Goal: Complete application form: Complete application form

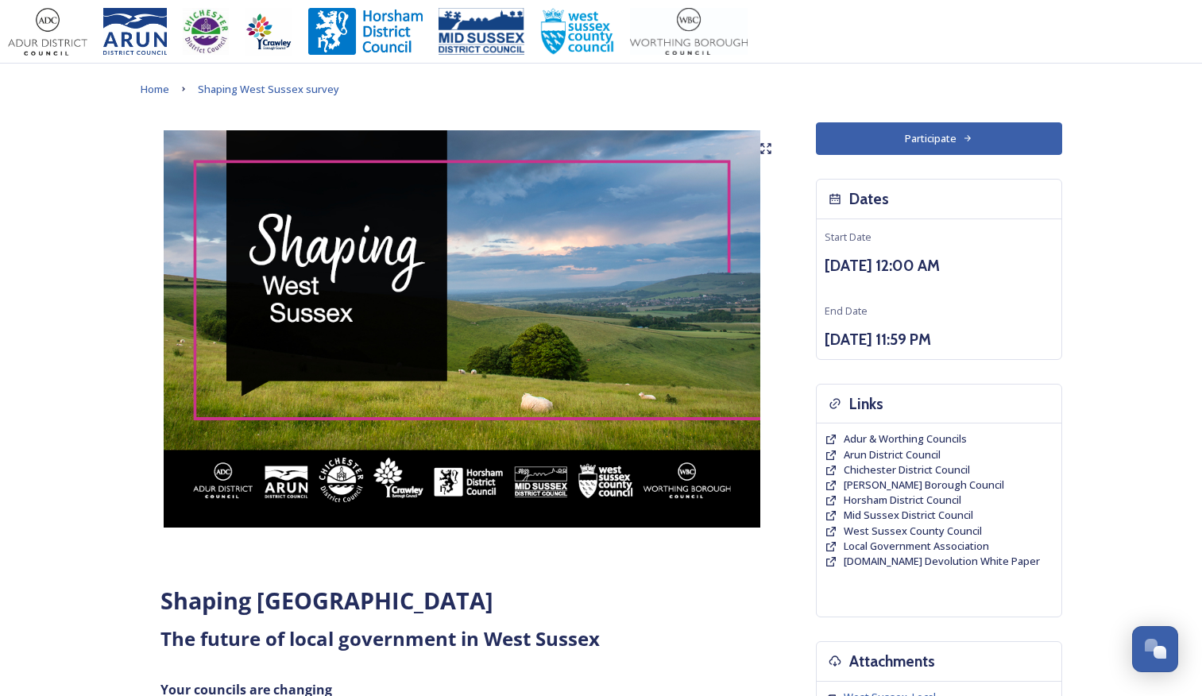
click at [928, 143] on button "Participate" at bounding box center [939, 138] width 246 height 33
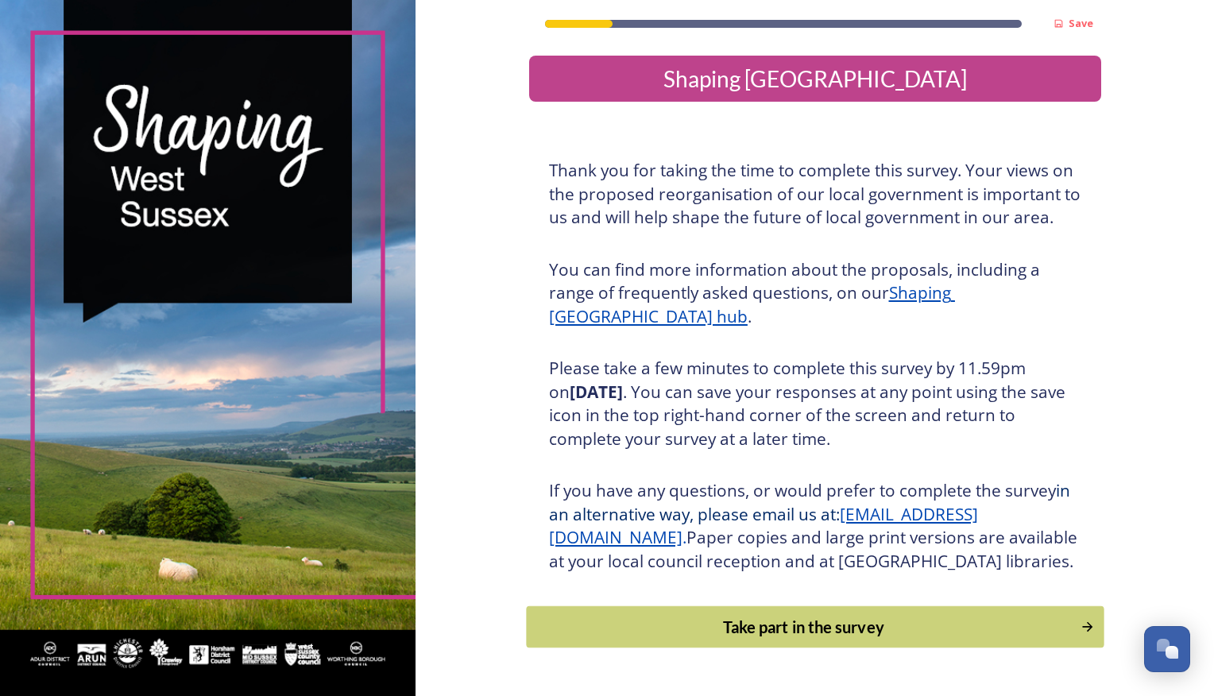
click at [841, 639] on div "Take part in the survey" at bounding box center [803, 627] width 537 height 24
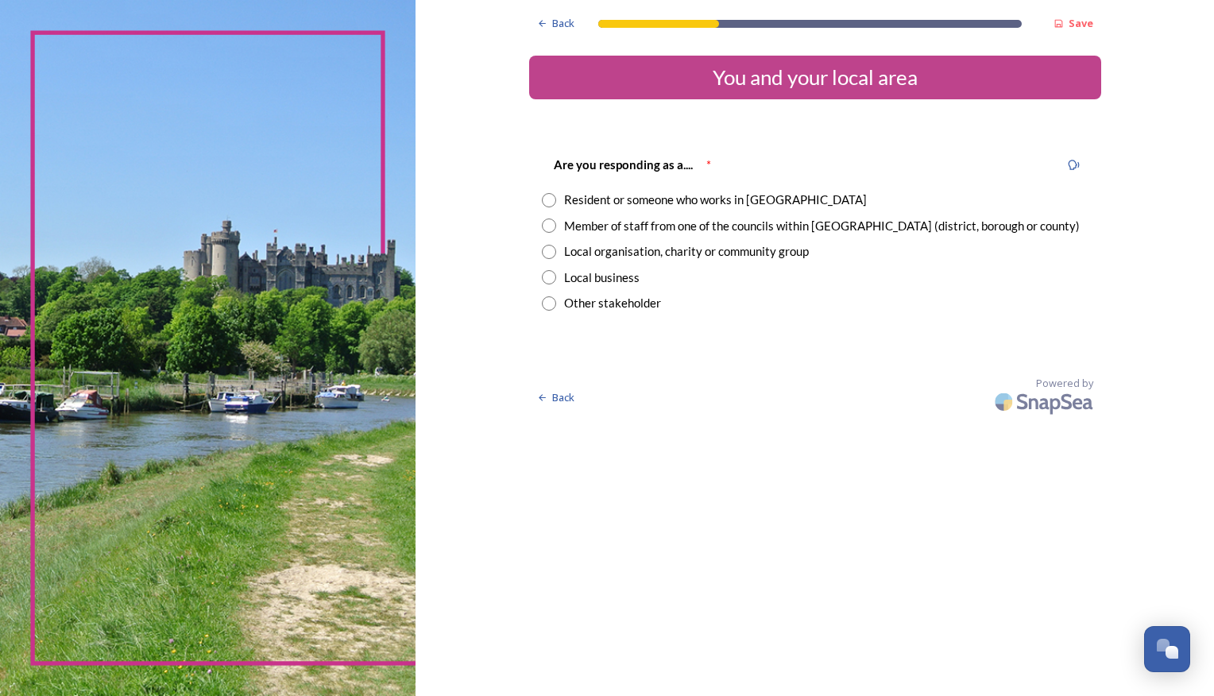
click at [551, 200] on input "radio" at bounding box center [549, 200] width 14 height 14
radio input "true"
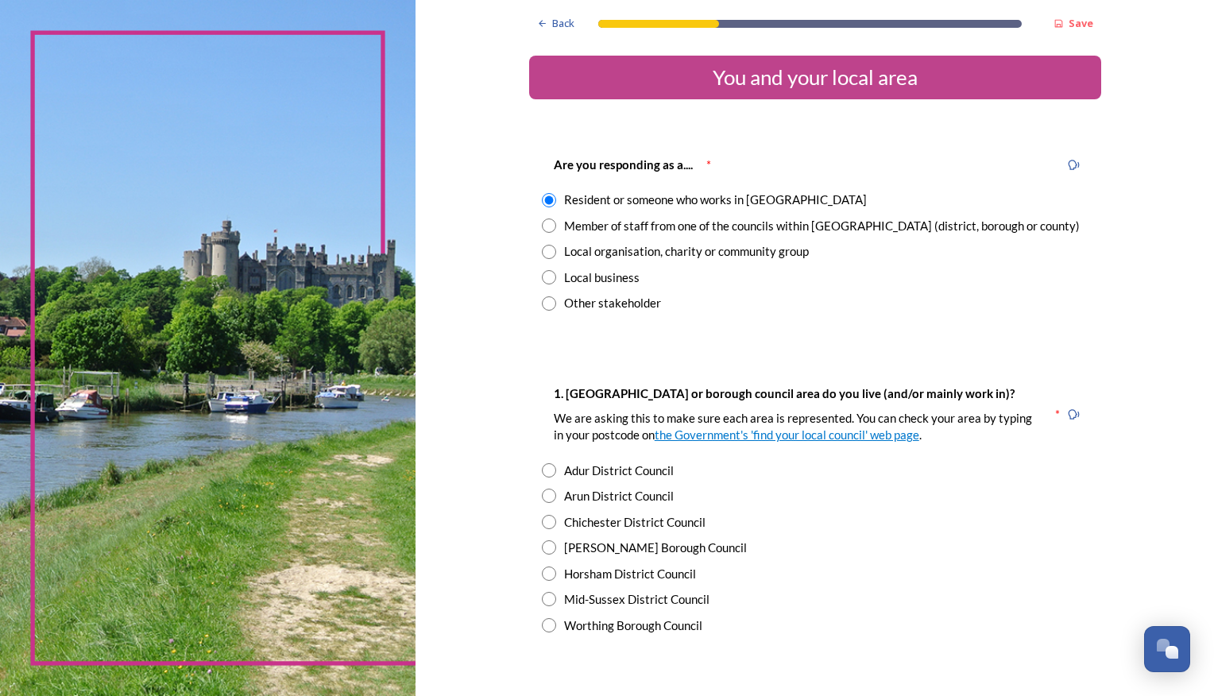
click at [544, 520] on input "radio" at bounding box center [549, 522] width 14 height 14
radio input "true"
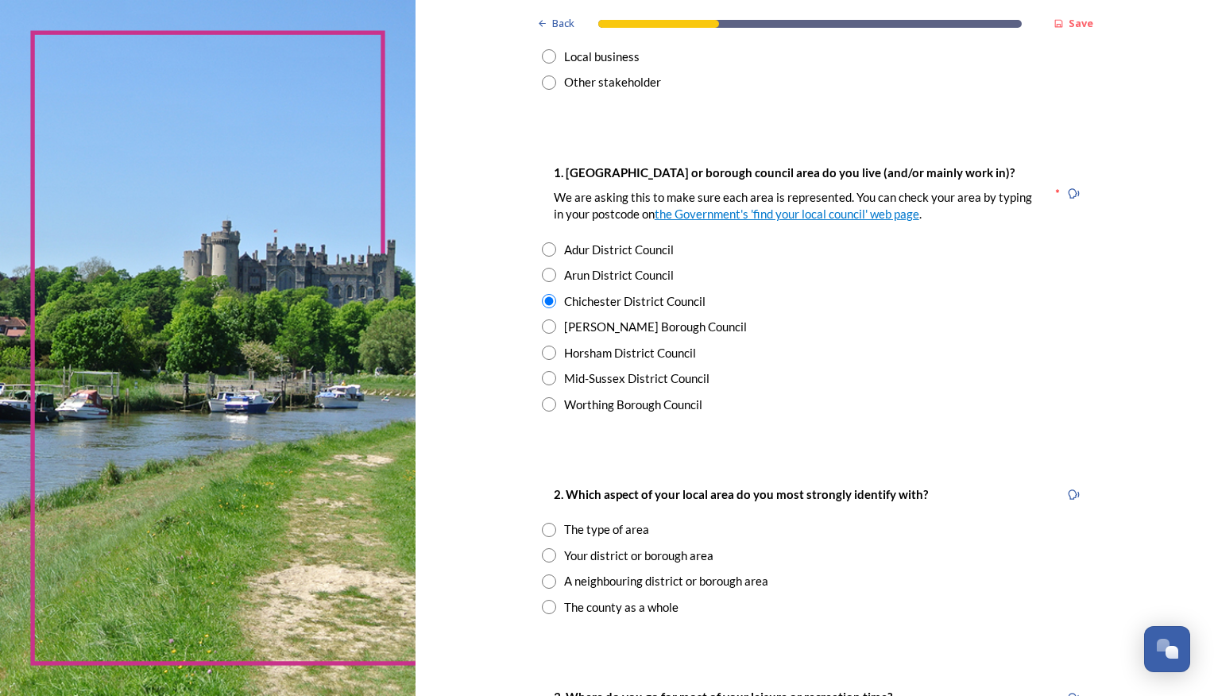
scroll to position [238, 0]
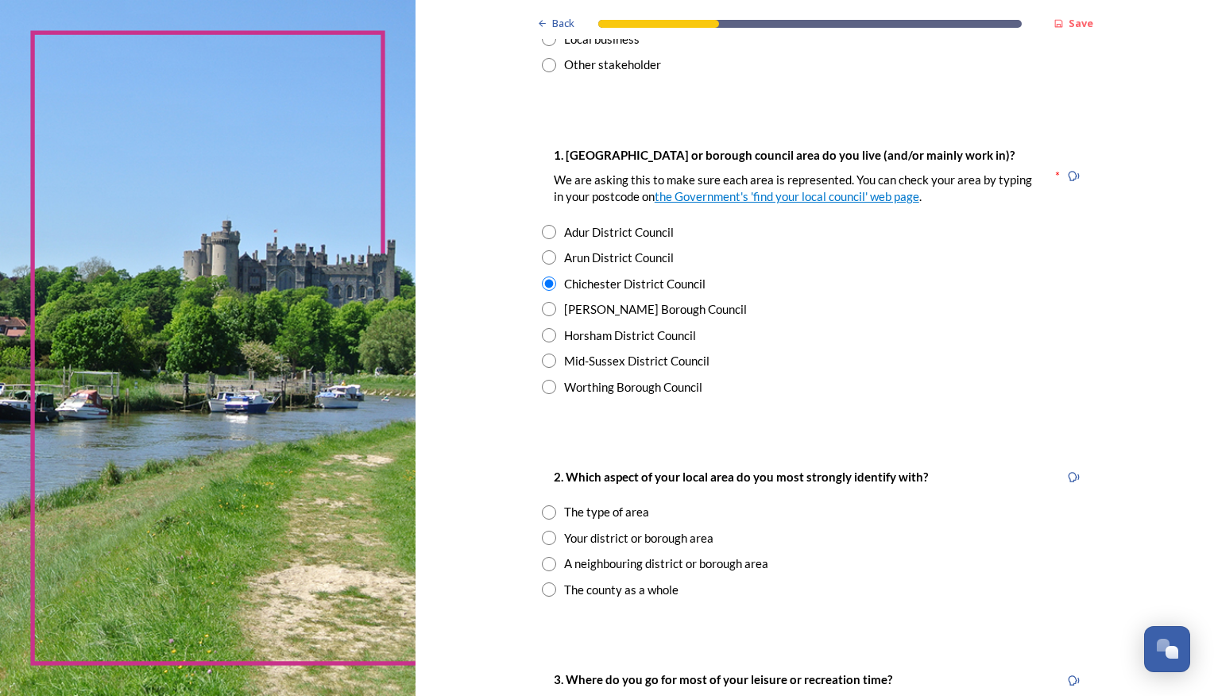
click at [544, 542] on input "radio" at bounding box center [549, 538] width 14 height 14
radio input "true"
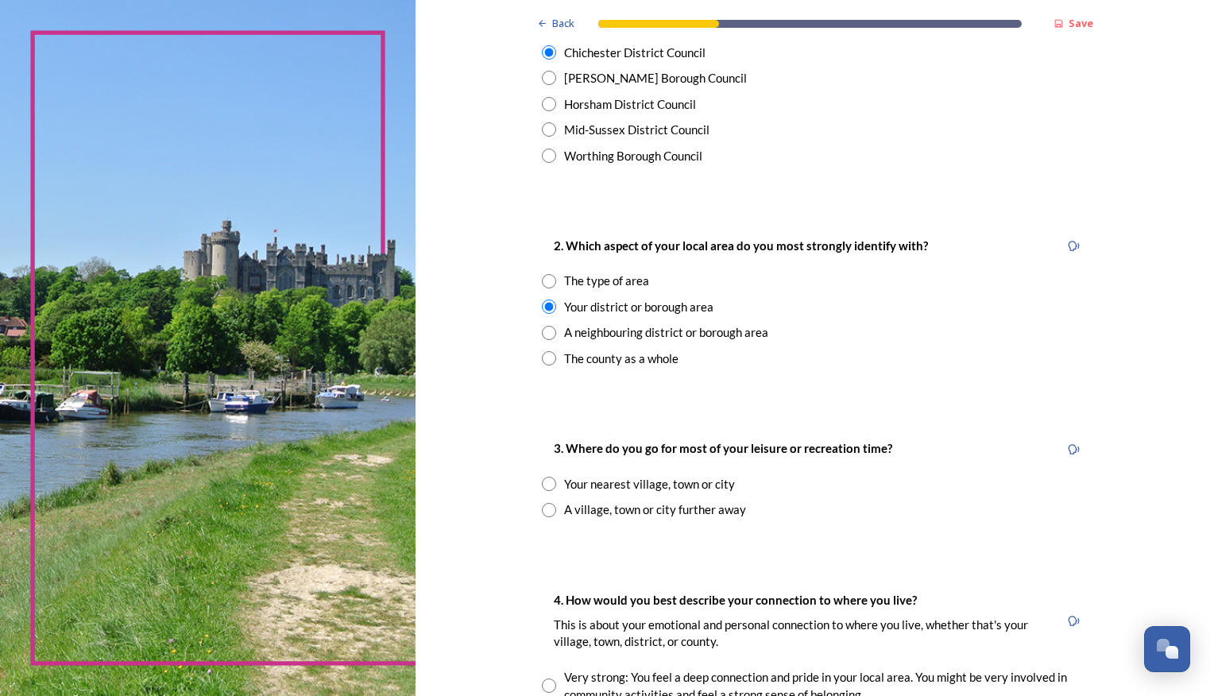
scroll to position [477, 0]
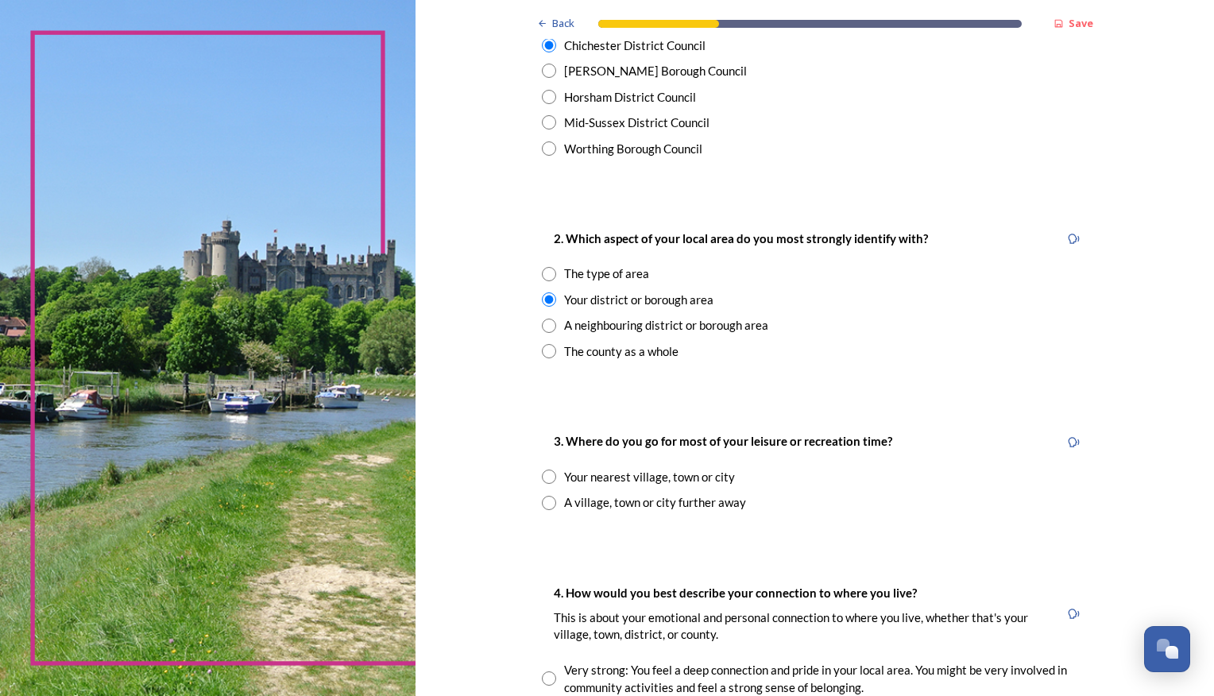
click at [543, 482] on input "radio" at bounding box center [549, 477] width 14 height 14
radio input "true"
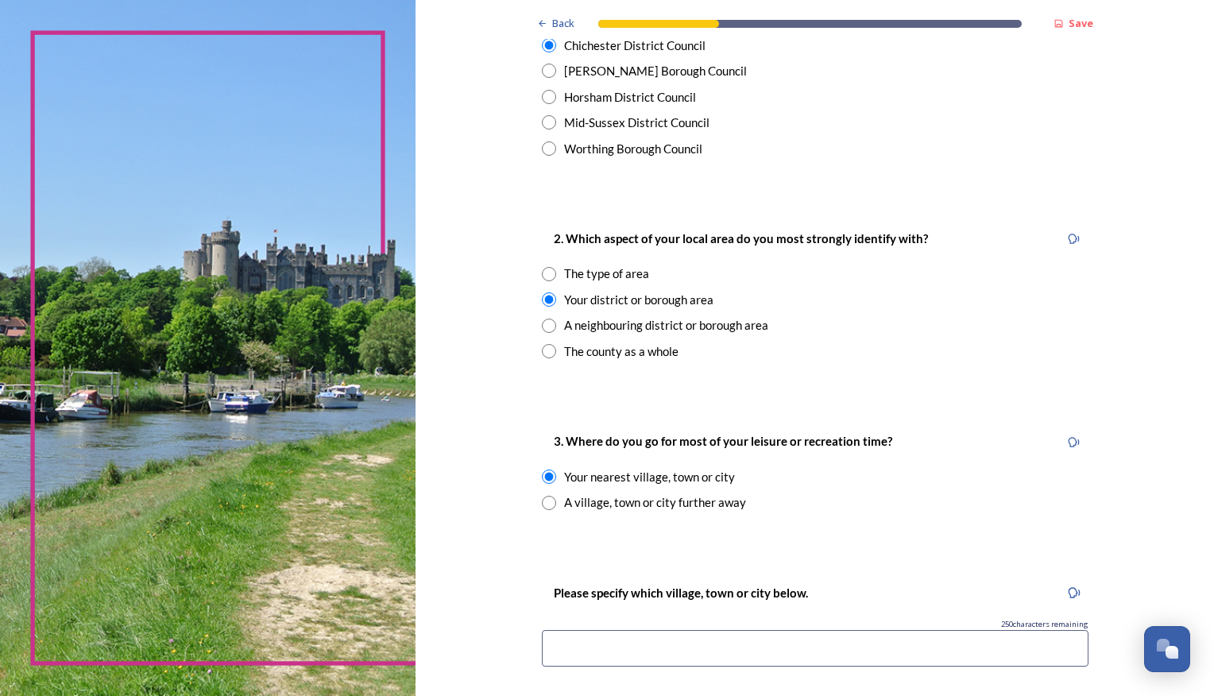
click at [691, 652] on input at bounding box center [815, 648] width 547 height 37
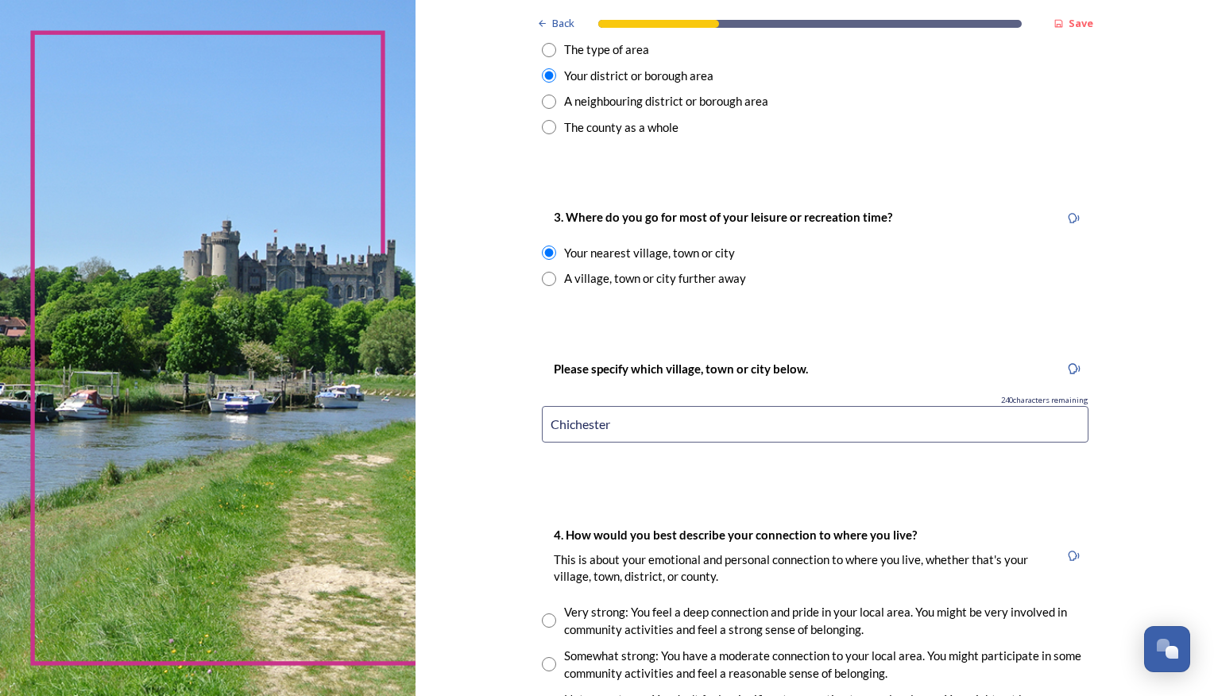
scroll to position [874, 0]
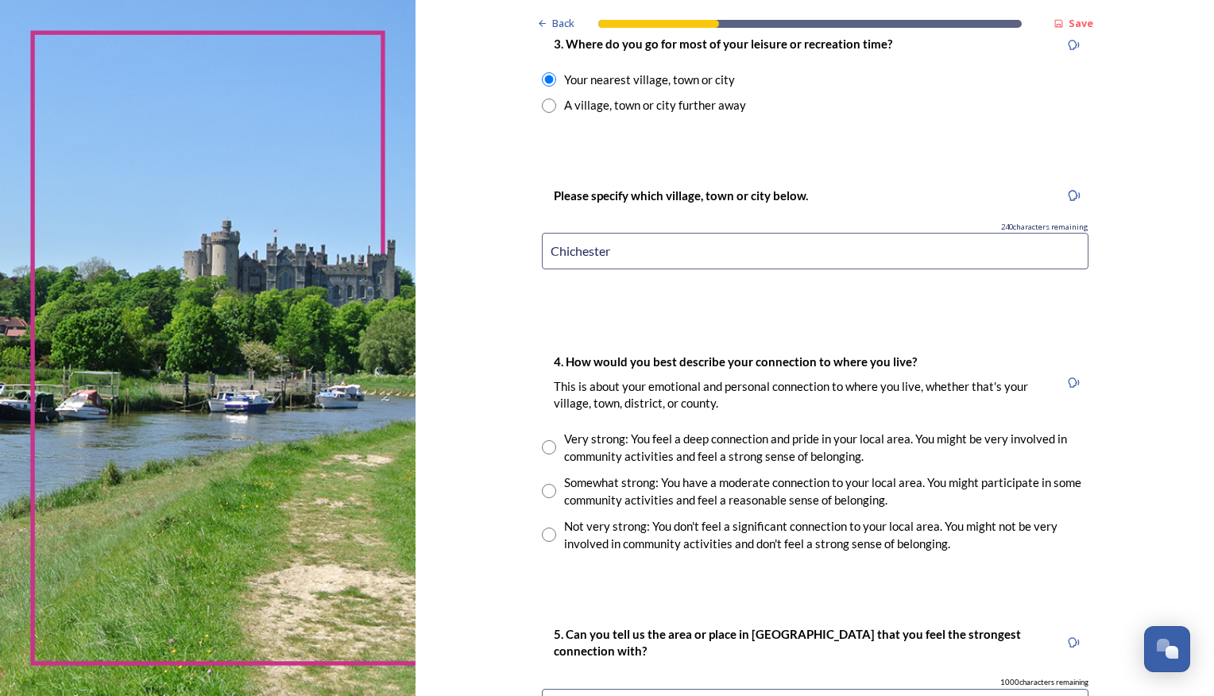
type input "Chichester"
click at [548, 493] on input "radio" at bounding box center [549, 491] width 14 height 14
radio input "true"
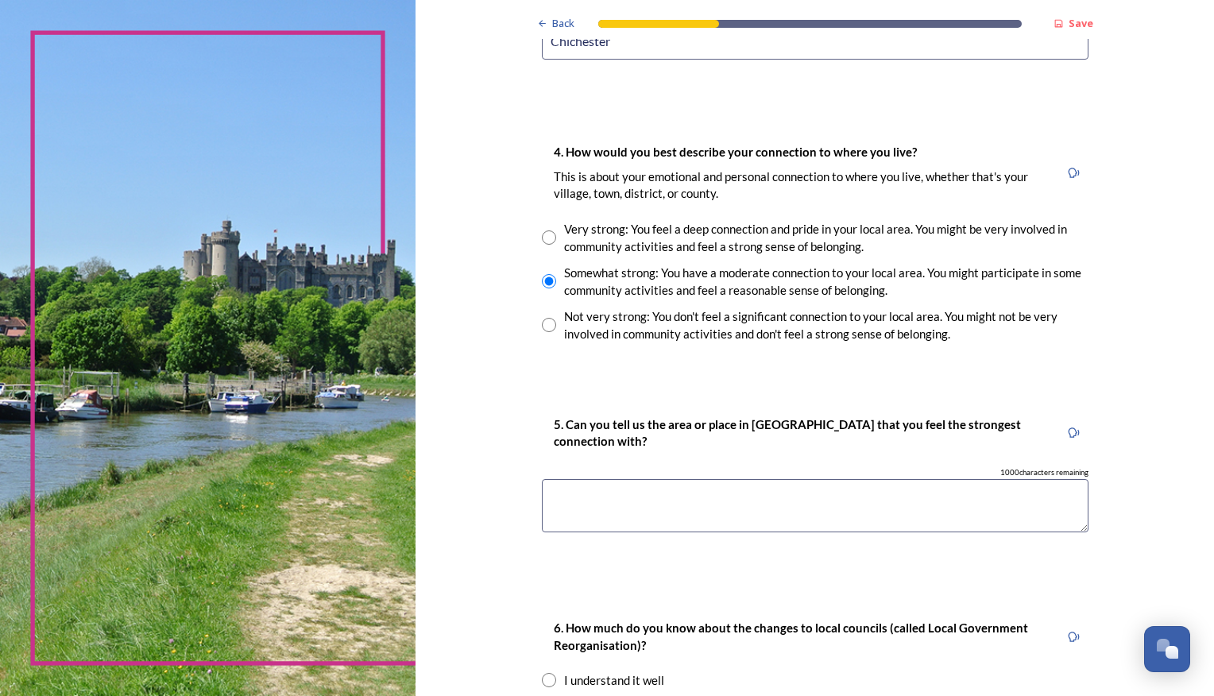
scroll to position [1113, 0]
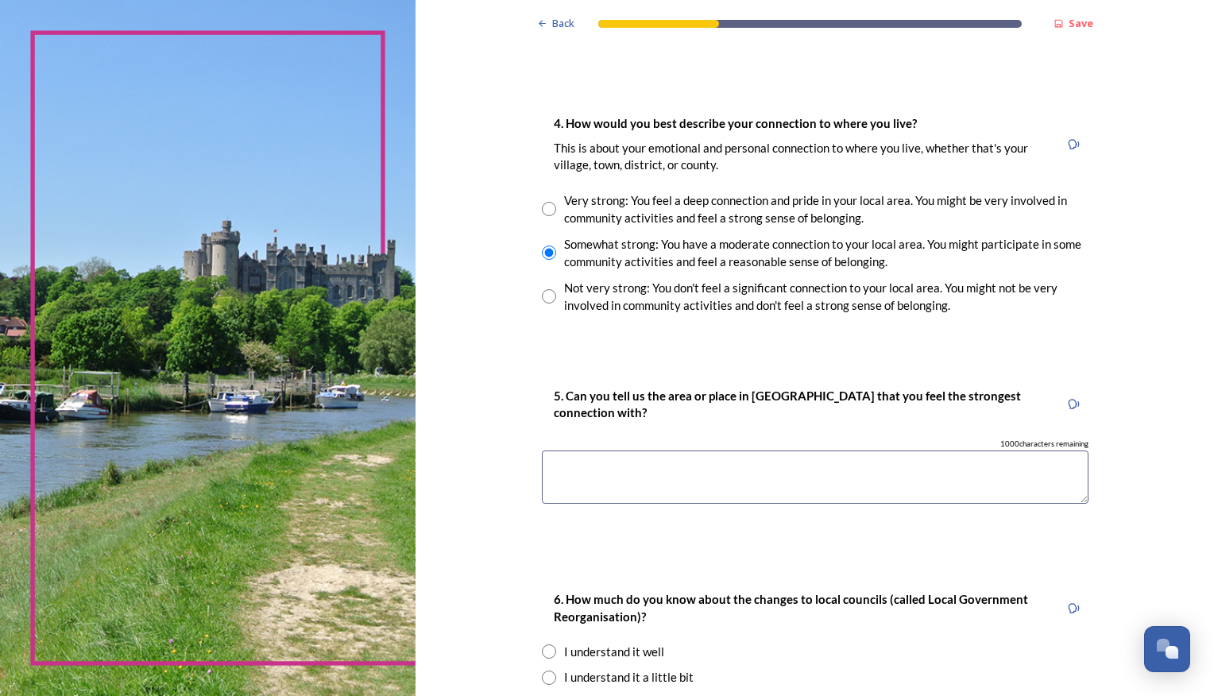
click at [650, 479] on textarea at bounding box center [815, 477] width 547 height 53
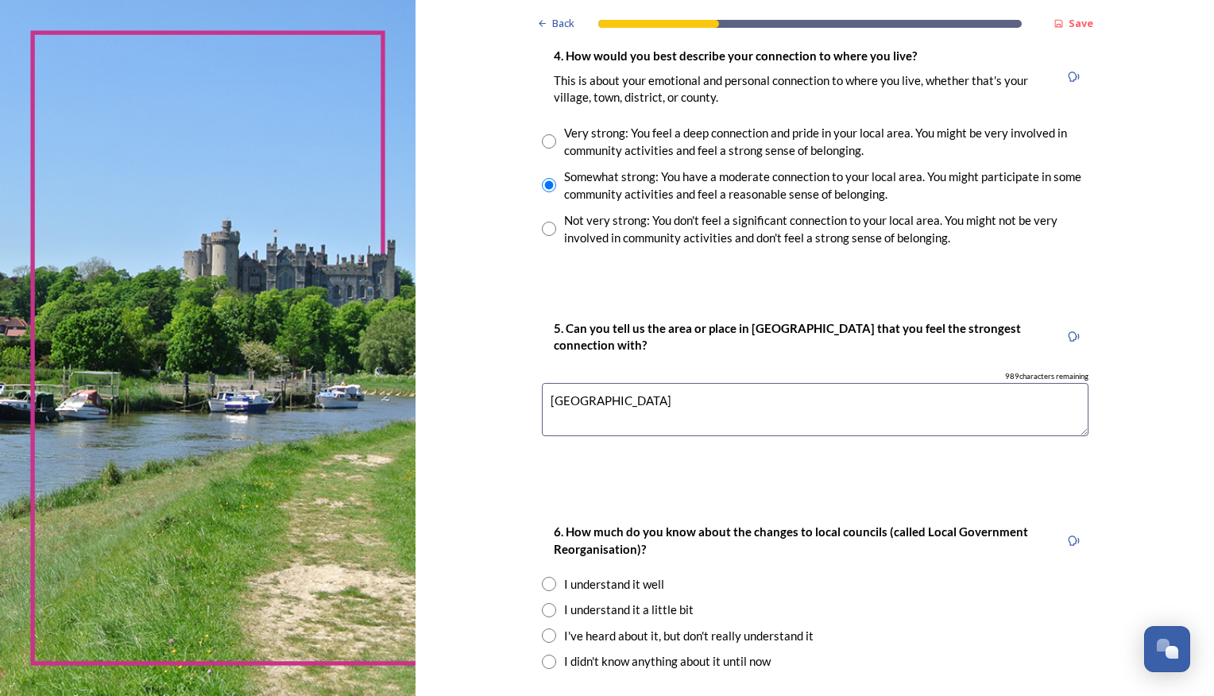
scroll to position [1272, 0]
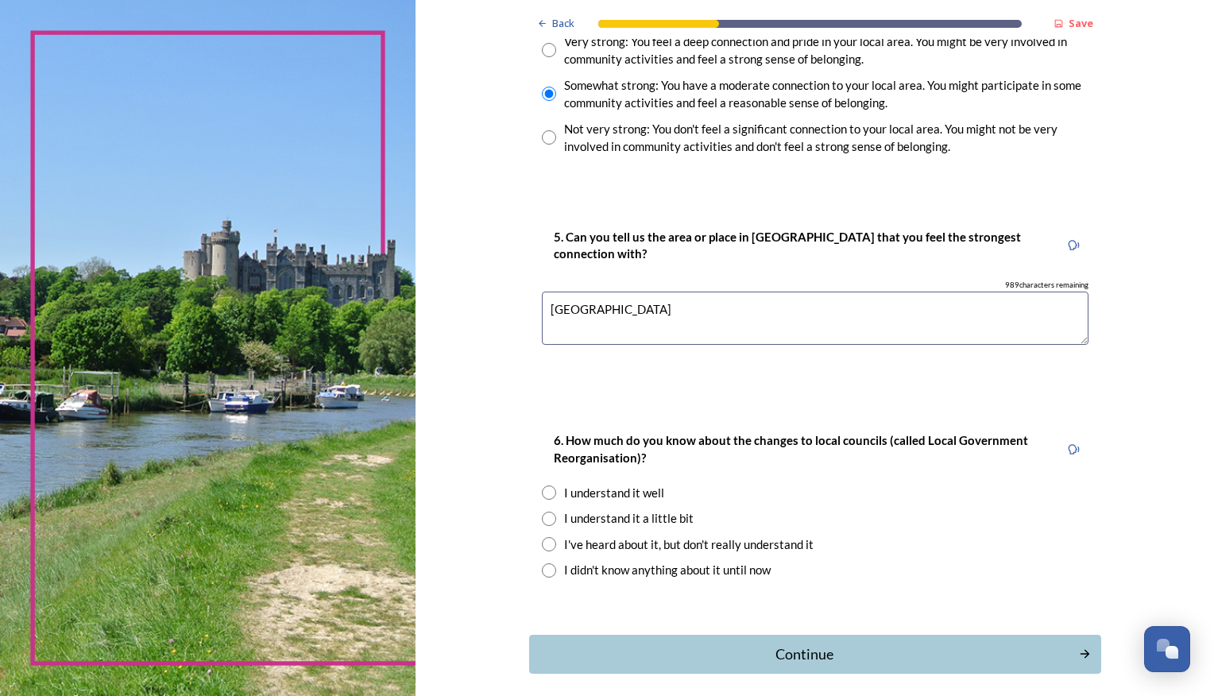
type textarea "South Downs"
click at [542, 542] on input "radio" at bounding box center [549, 544] width 14 height 14
radio input "true"
click at [777, 650] on div "Continue" at bounding box center [804, 654] width 538 height 21
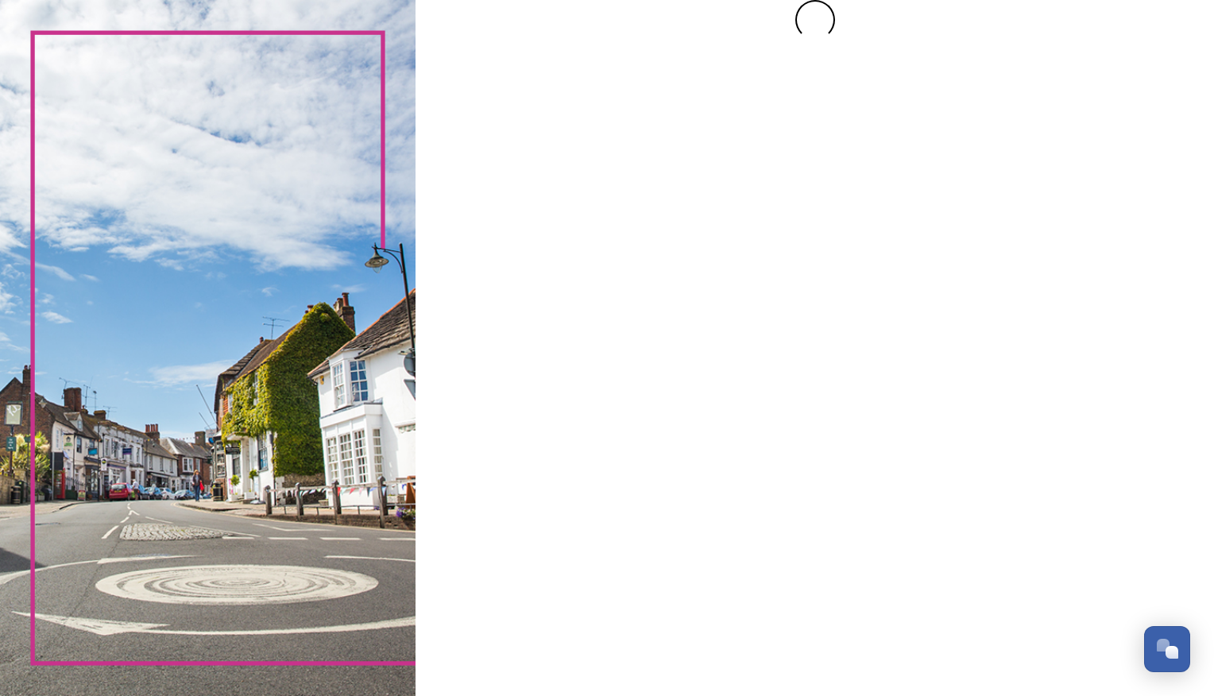
scroll to position [0, 0]
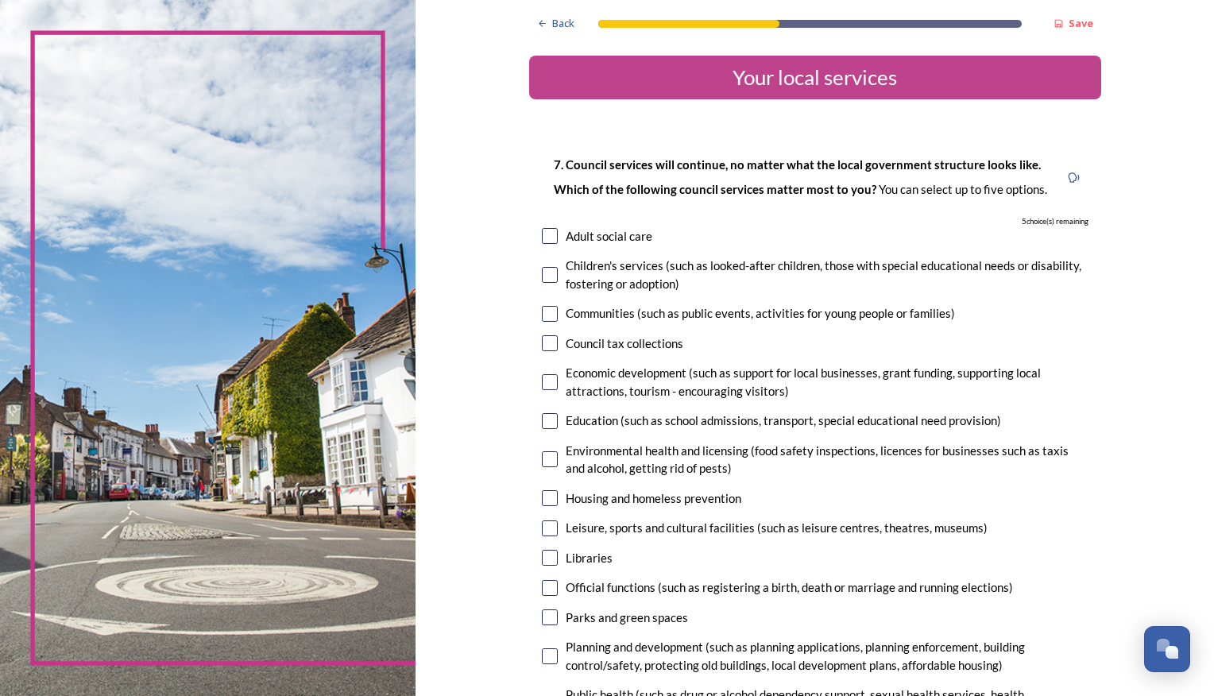
click at [550, 275] on input "checkbox" at bounding box center [550, 275] width 16 height 16
checkbox input "true"
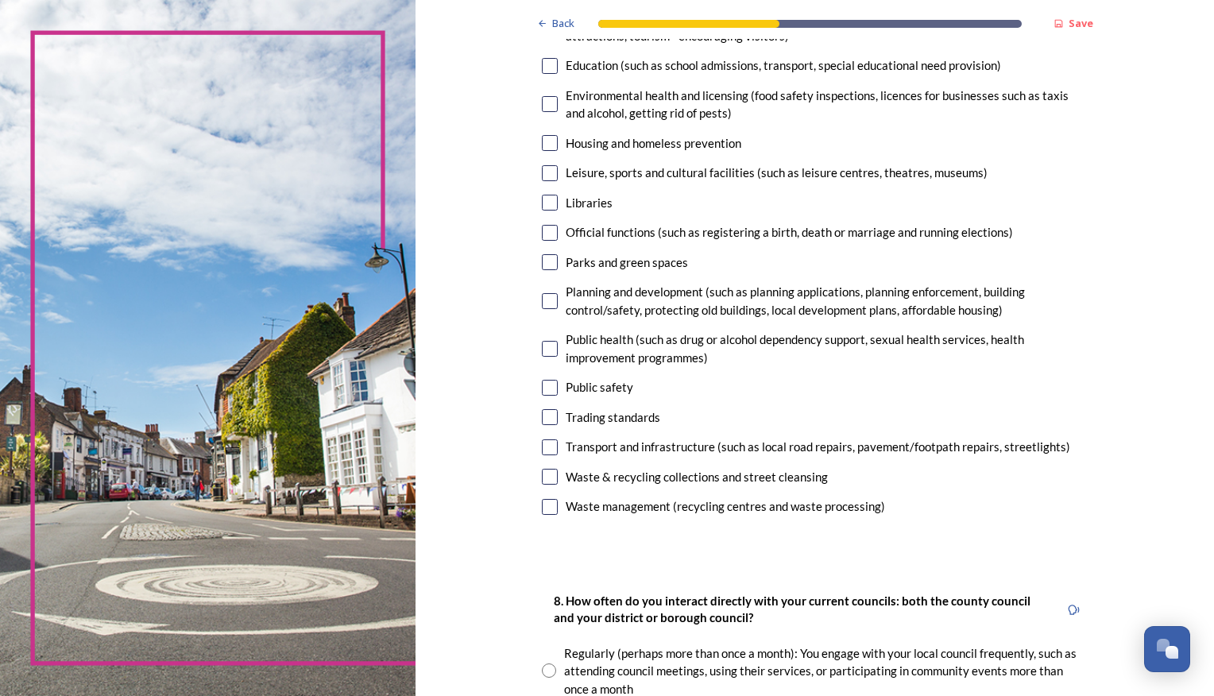
scroll to position [318, 0]
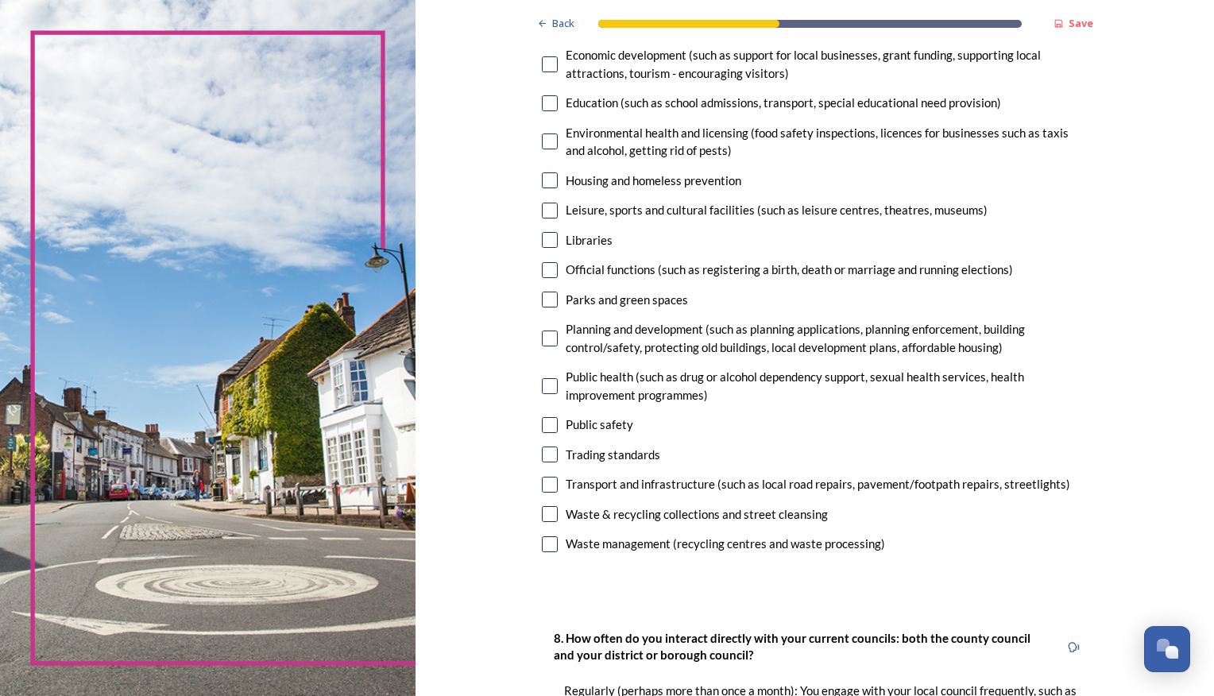
click at [547, 244] on input "checkbox" at bounding box center [550, 240] width 16 height 16
checkbox input "true"
click at [545, 423] on input "checkbox" at bounding box center [550, 425] width 16 height 16
checkbox input "true"
click at [542, 386] on input "checkbox" at bounding box center [550, 386] width 16 height 16
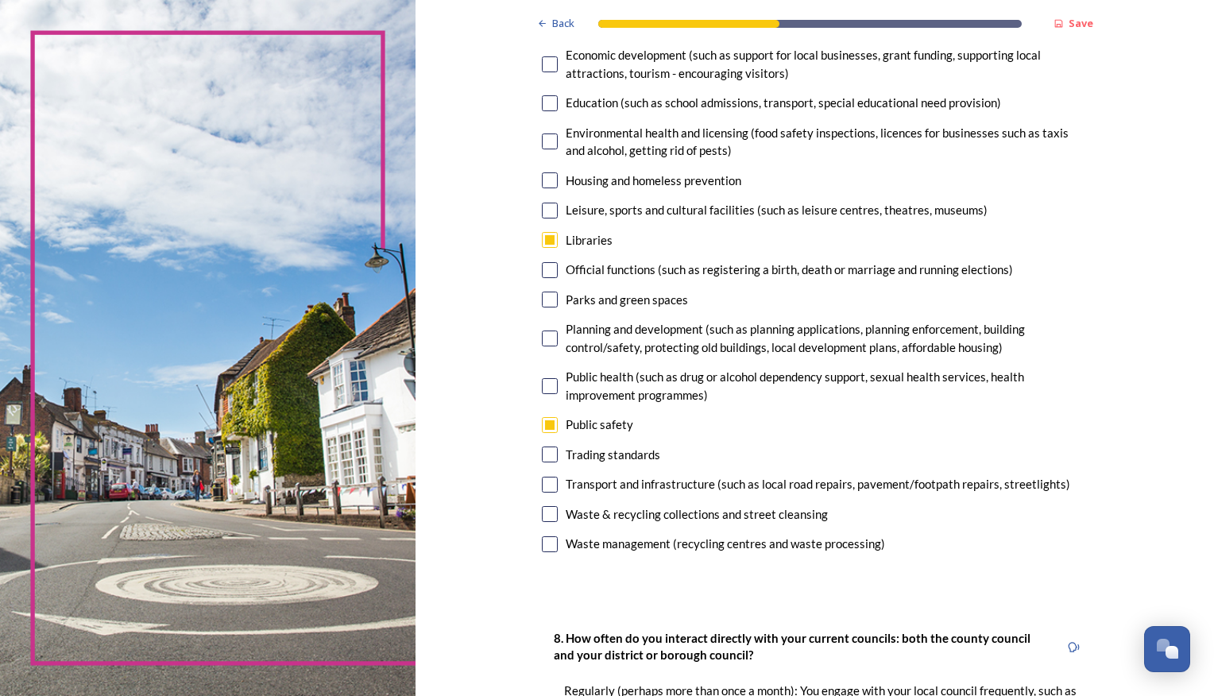
checkbox input "true"
click at [544, 515] on input "checkbox" at bounding box center [550, 514] width 16 height 16
checkbox input "true"
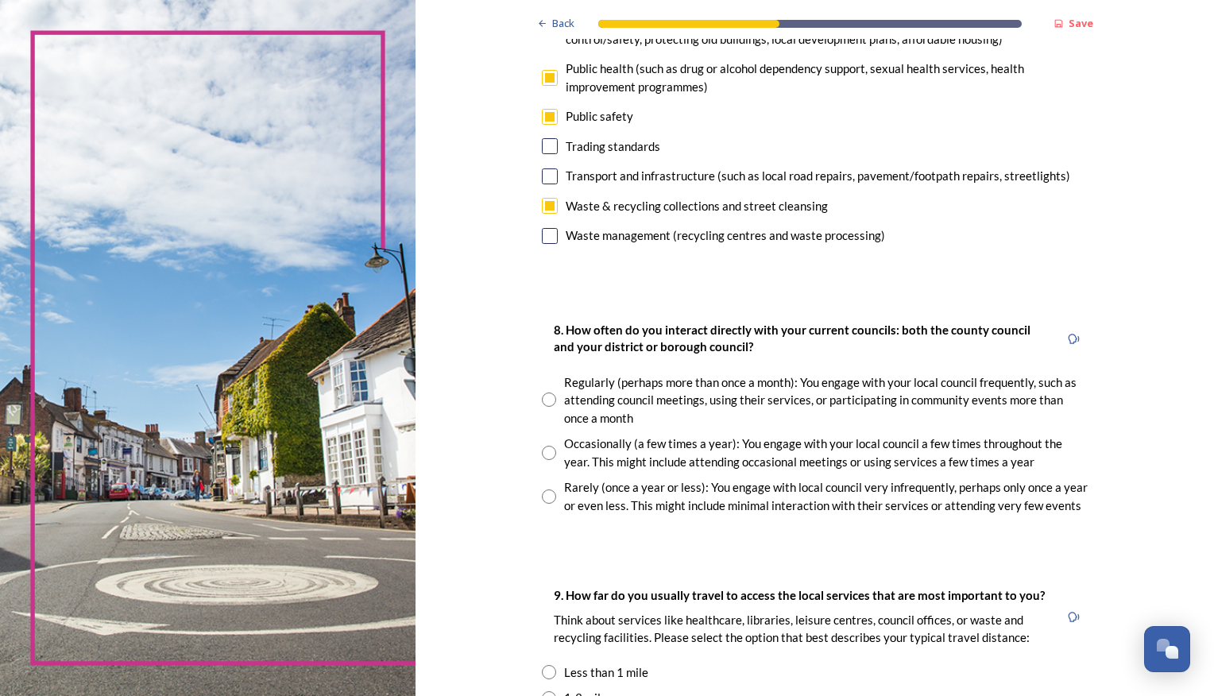
scroll to position [795, 0]
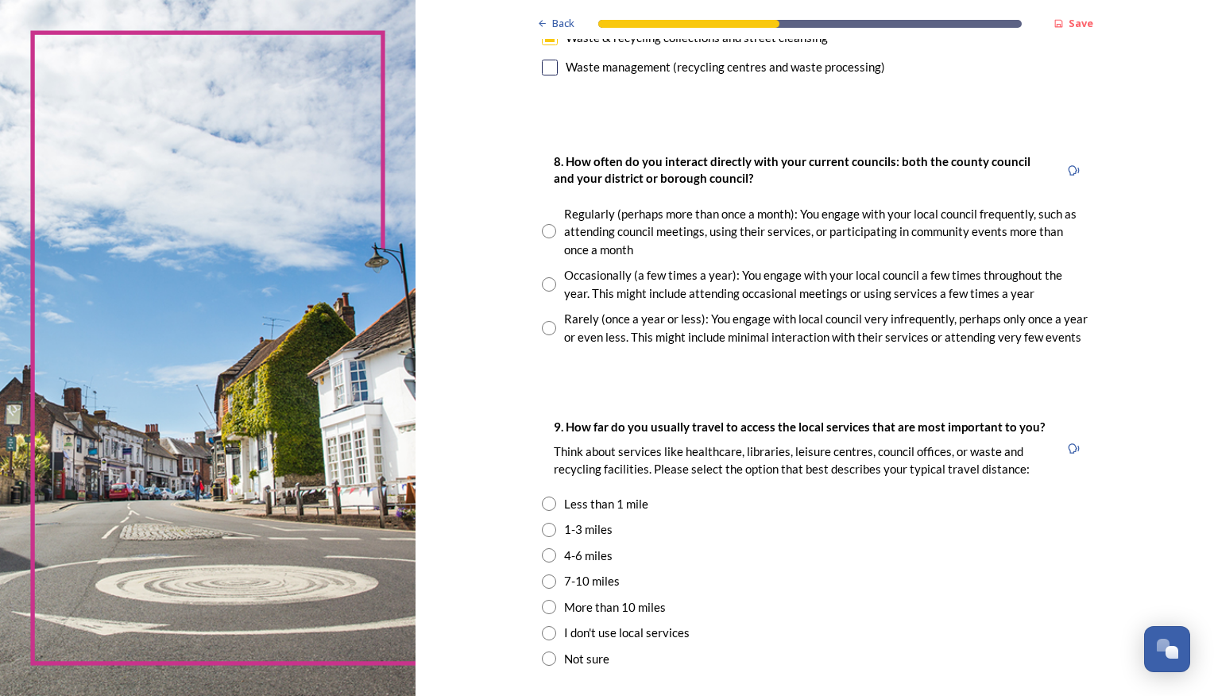
click at [544, 287] on input "radio" at bounding box center [549, 284] width 14 height 14
radio input "true"
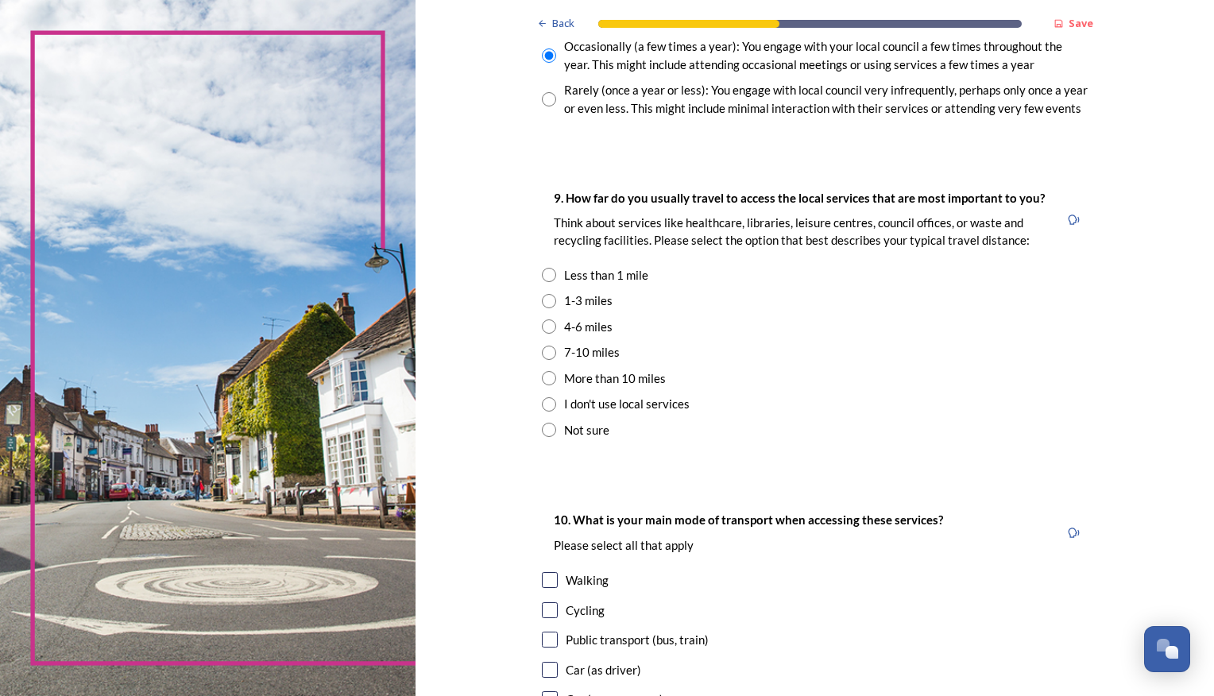
scroll to position [1033, 0]
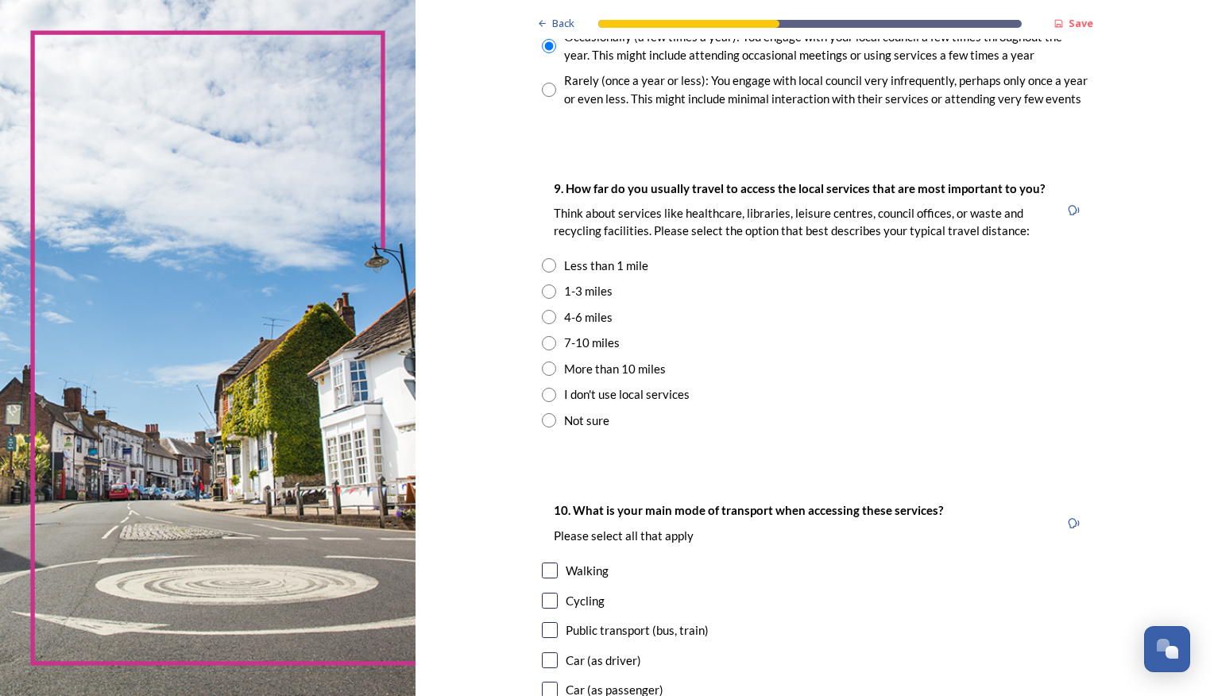
click at [545, 288] on input "radio" at bounding box center [549, 292] width 14 height 14
radio input "true"
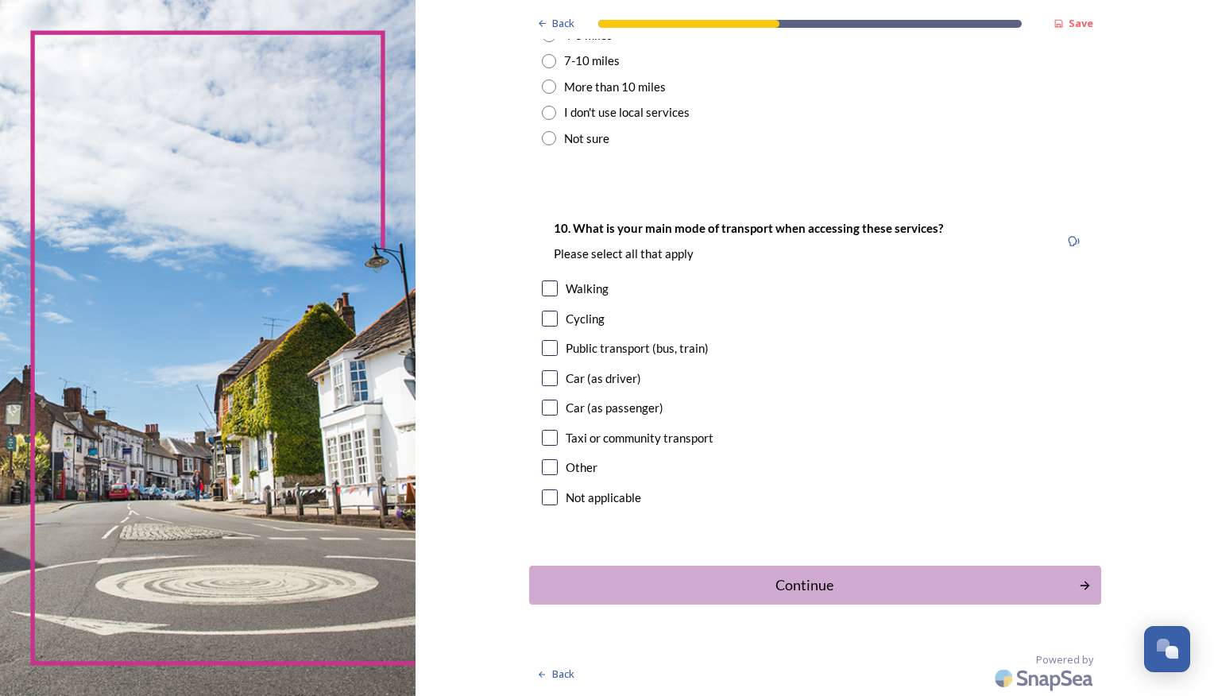
scroll to position [1316, 0]
click at [542, 375] on input "checkbox" at bounding box center [550, 378] width 16 height 16
checkbox input "true"
click at [795, 587] on div "Continue" at bounding box center [804, 584] width 538 height 21
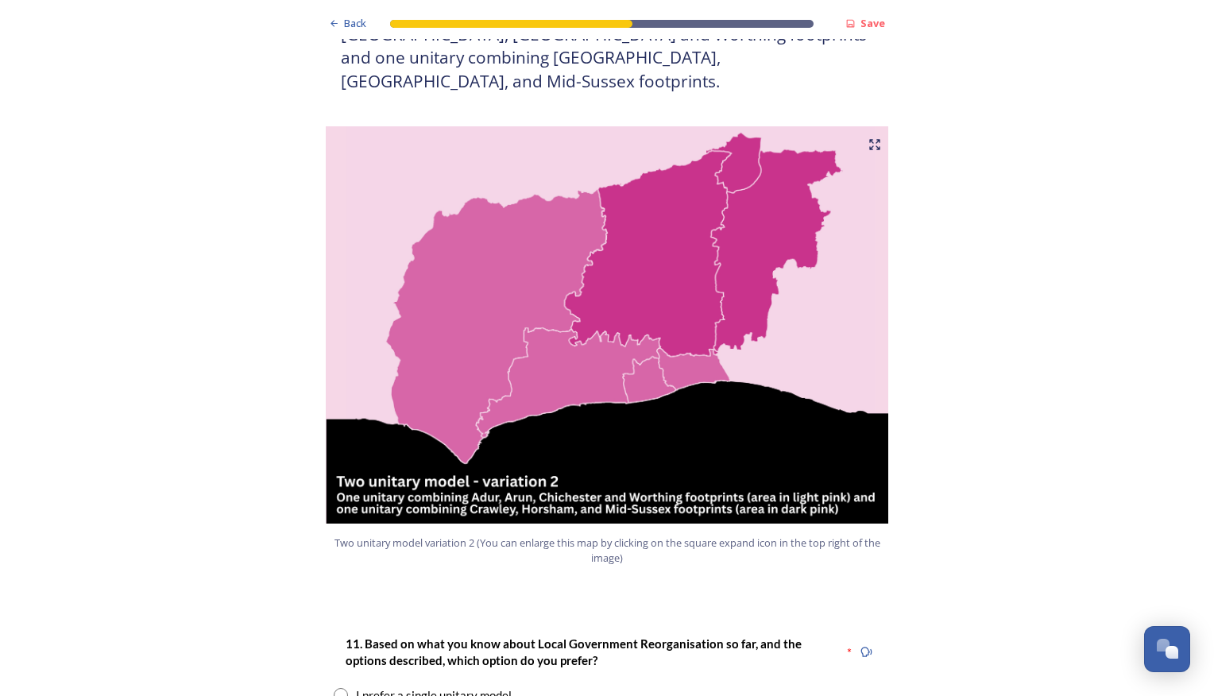
scroll to position [1907, 0]
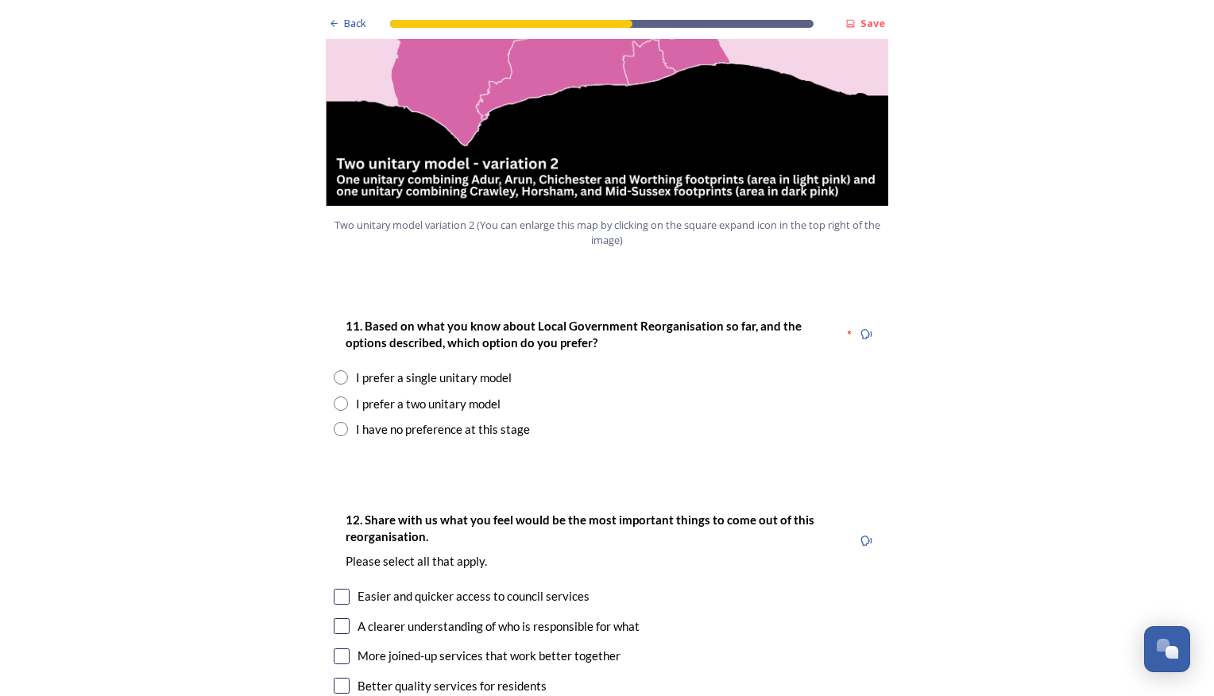
click at [343, 420] on div "I have no preference at this stage" at bounding box center [607, 429] width 547 height 18
radio input "true"
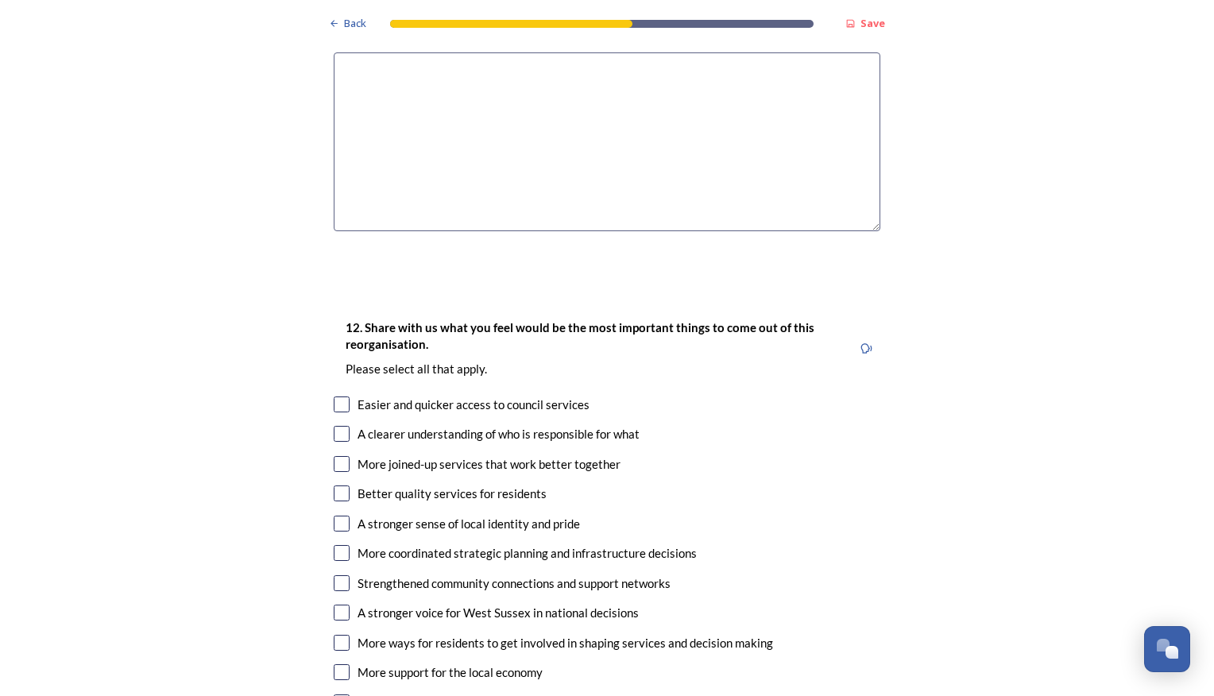
scroll to position [2464, 0]
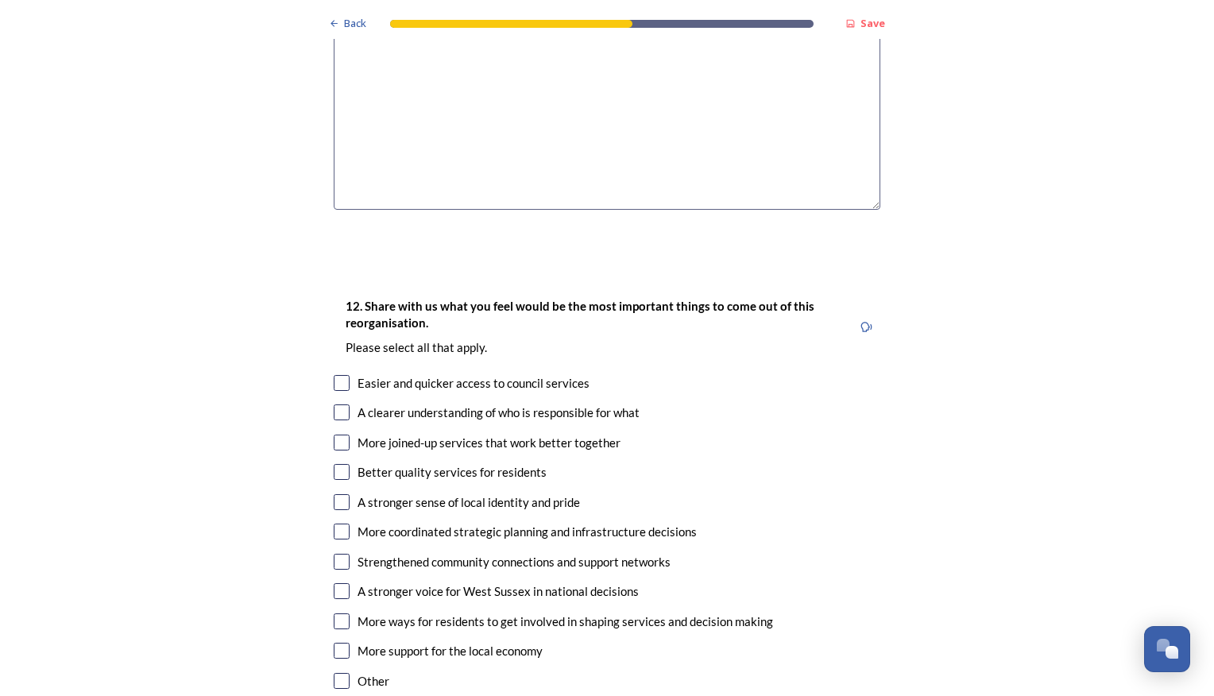
click at [339, 435] on input "checkbox" at bounding box center [342, 443] width 16 height 16
checkbox input "true"
click at [338, 524] on input "checkbox" at bounding box center [342, 532] width 16 height 16
checkbox input "true"
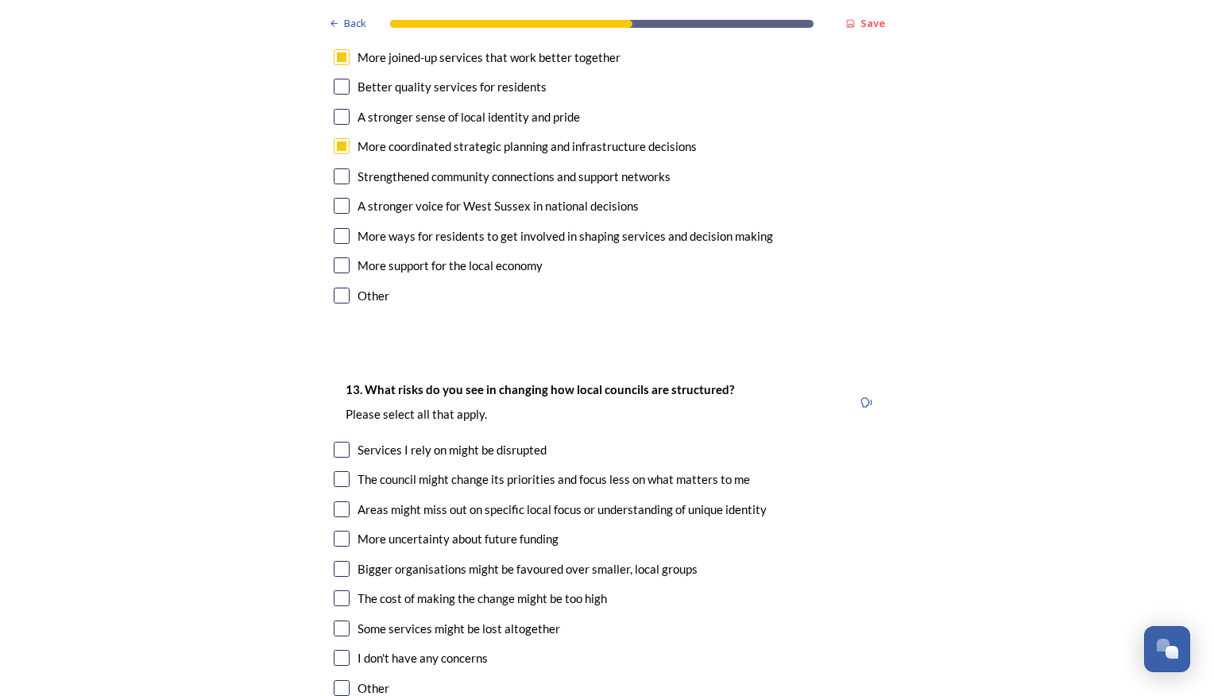
scroll to position [2941, 0]
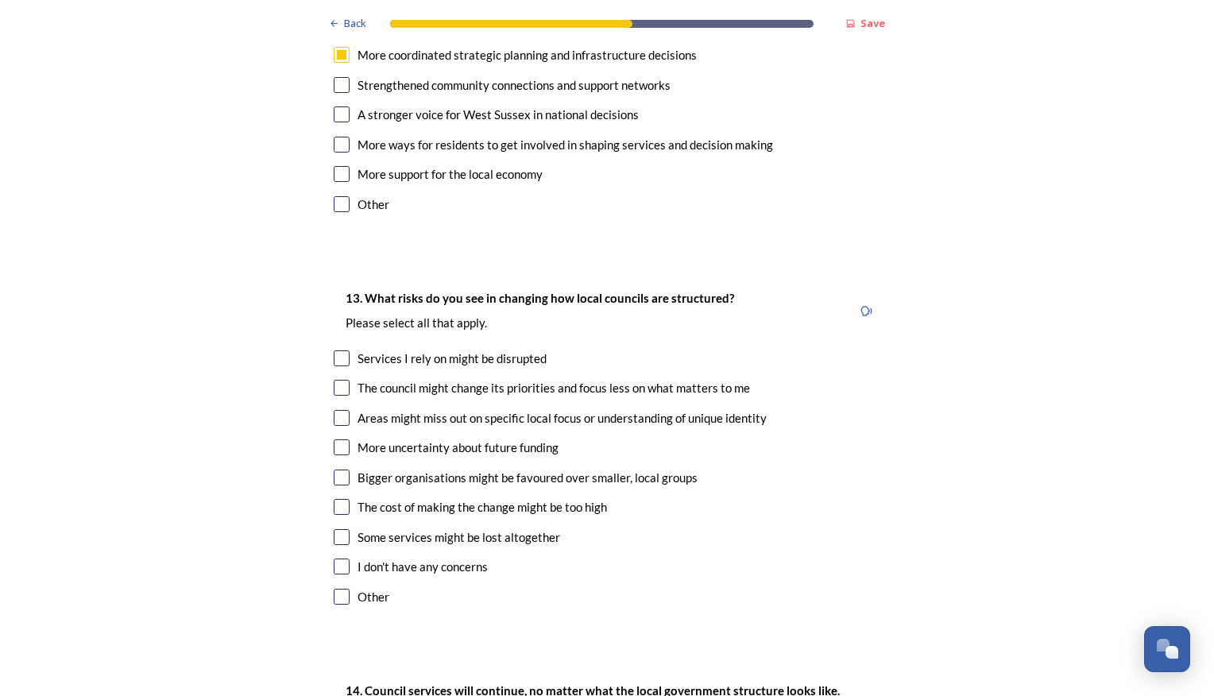
click at [343, 350] on input "checkbox" at bounding box center [342, 358] width 16 height 16
checkbox input "true"
click at [340, 380] on input "checkbox" at bounding box center [342, 388] width 16 height 16
checkbox input "true"
click at [339, 410] on input "checkbox" at bounding box center [342, 418] width 16 height 16
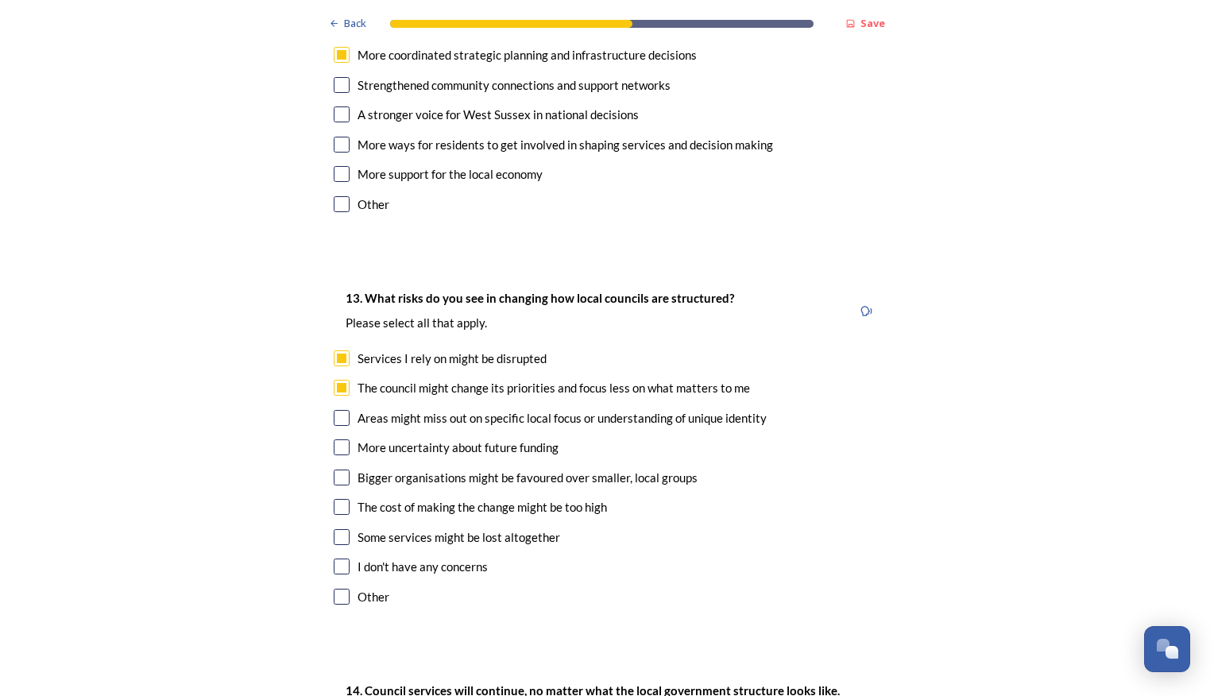
checkbox input "true"
click at [334, 439] on input "checkbox" at bounding box center [342, 447] width 16 height 16
checkbox input "true"
click at [337, 470] on input "checkbox" at bounding box center [342, 478] width 16 height 16
checkbox input "true"
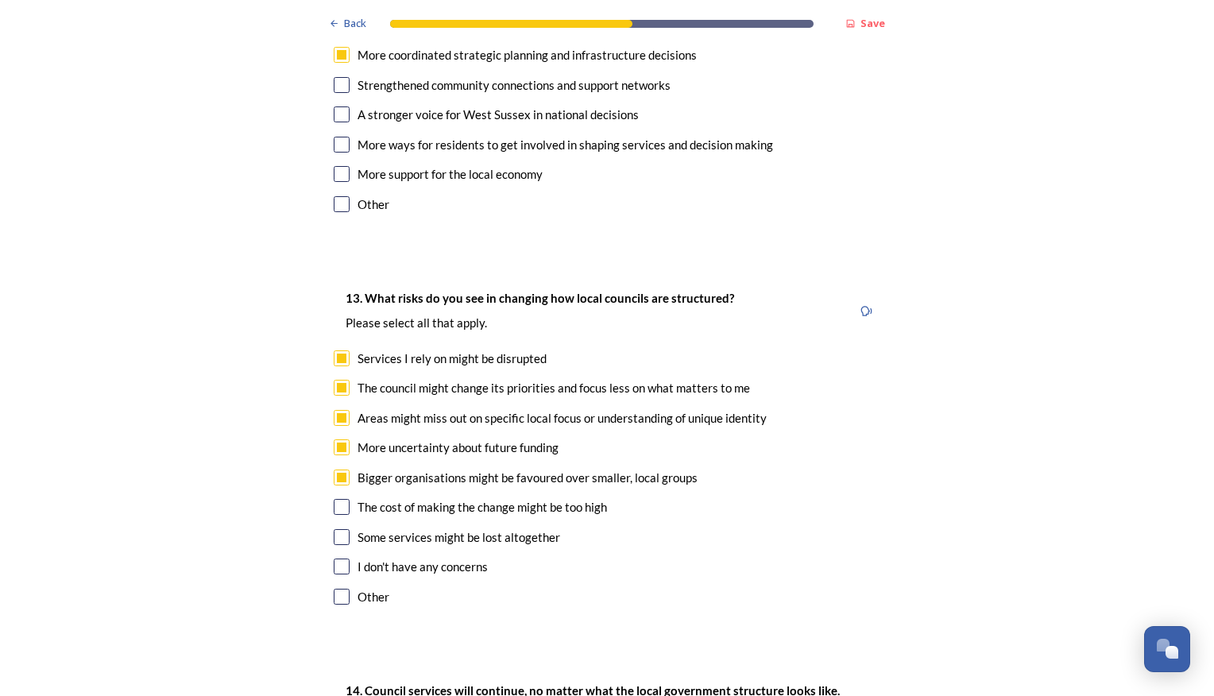
click at [339, 499] on input "checkbox" at bounding box center [342, 507] width 16 height 16
checkbox input "true"
click at [348, 529] on div "Some services might be lost altogether" at bounding box center [607, 538] width 547 height 18
checkbox input "true"
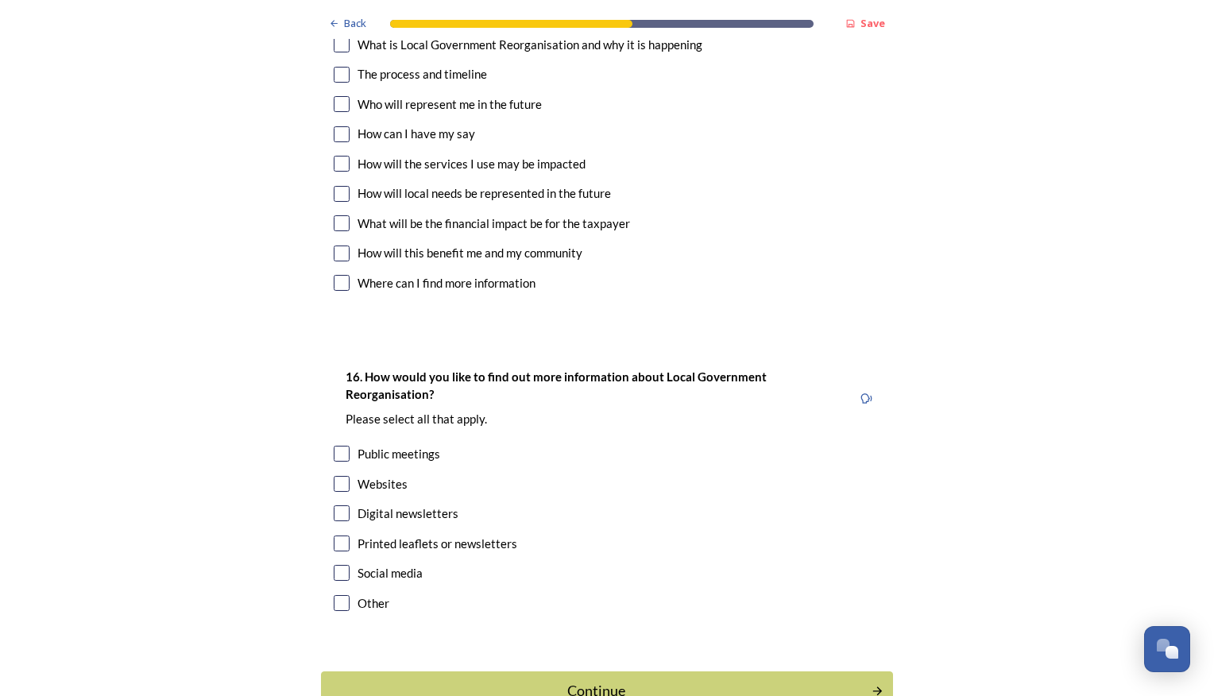
scroll to position [4562, 0]
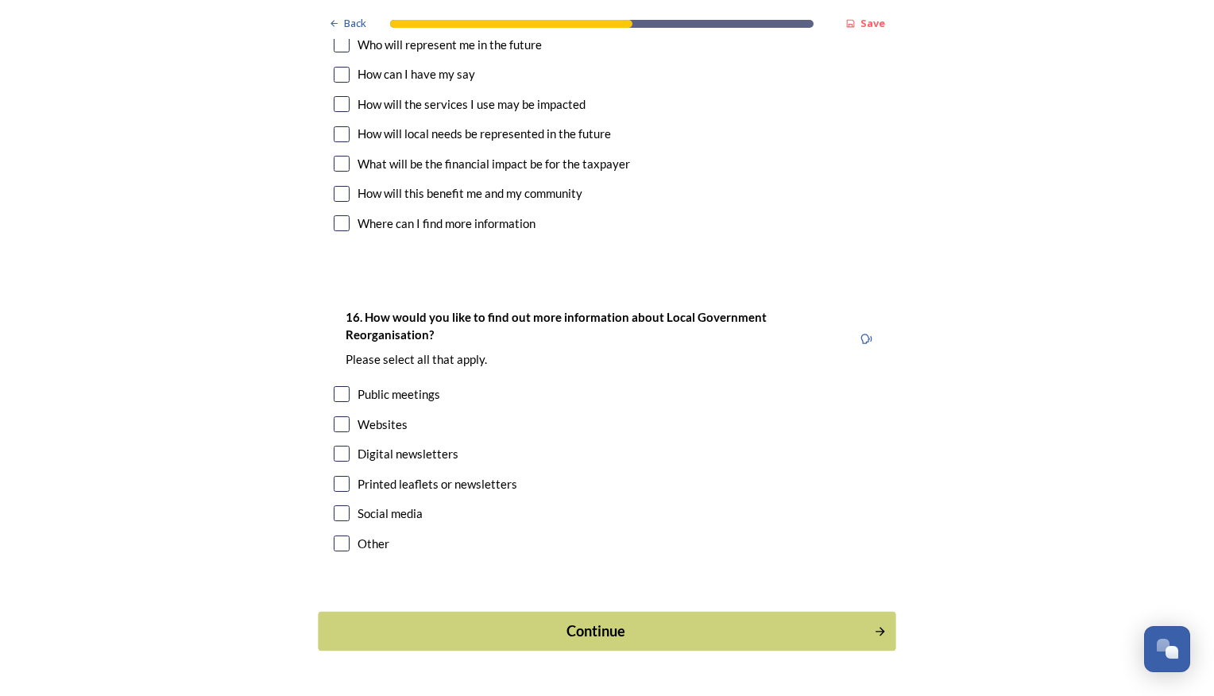
click at [583, 621] on div "Continue" at bounding box center [596, 631] width 538 height 21
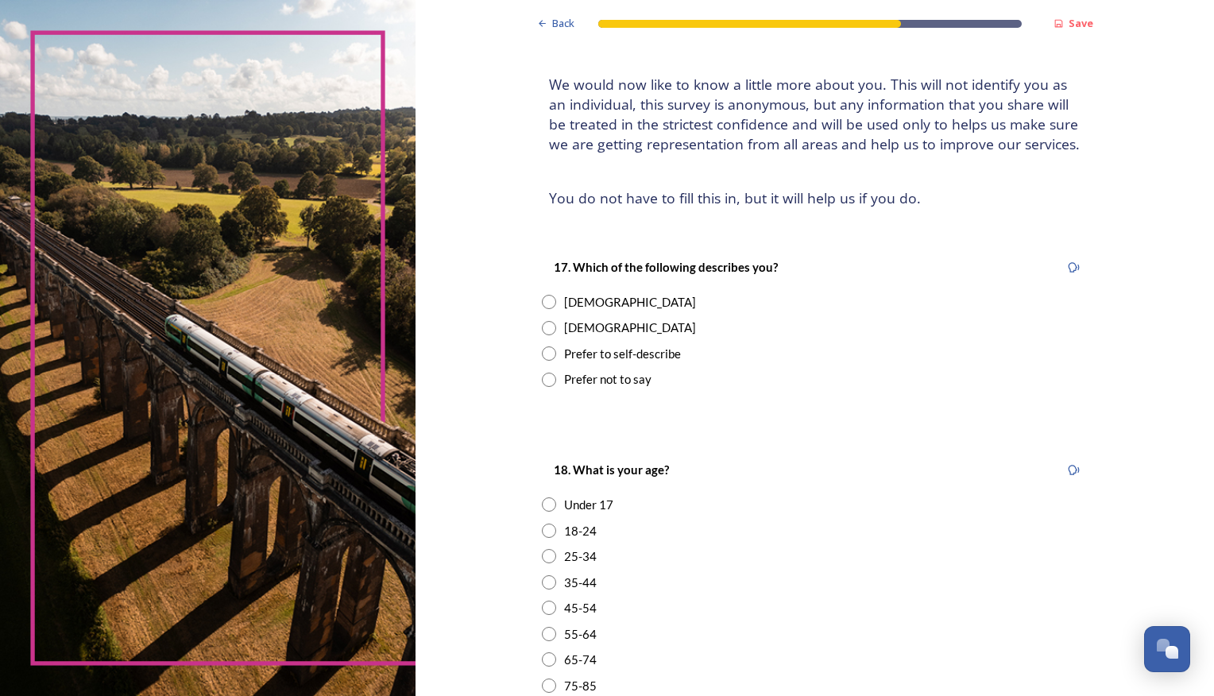
scroll to position [238, 0]
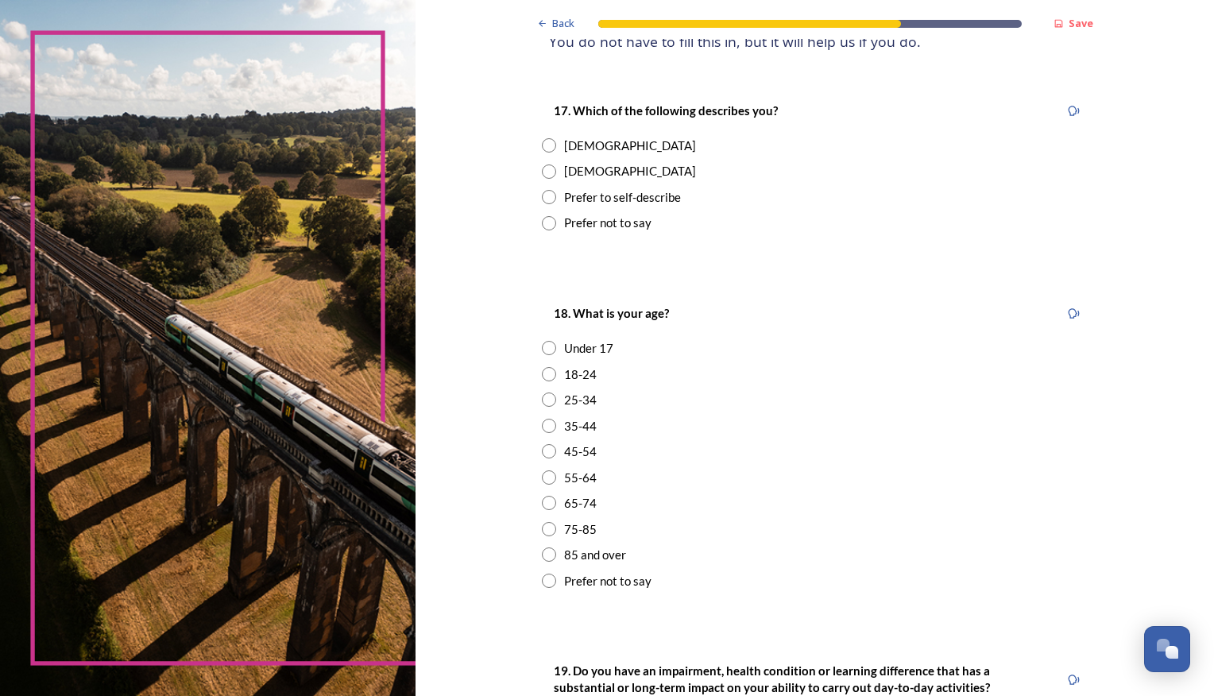
click at [549, 172] on input "radio" at bounding box center [549, 172] width 14 height 14
radio input "true"
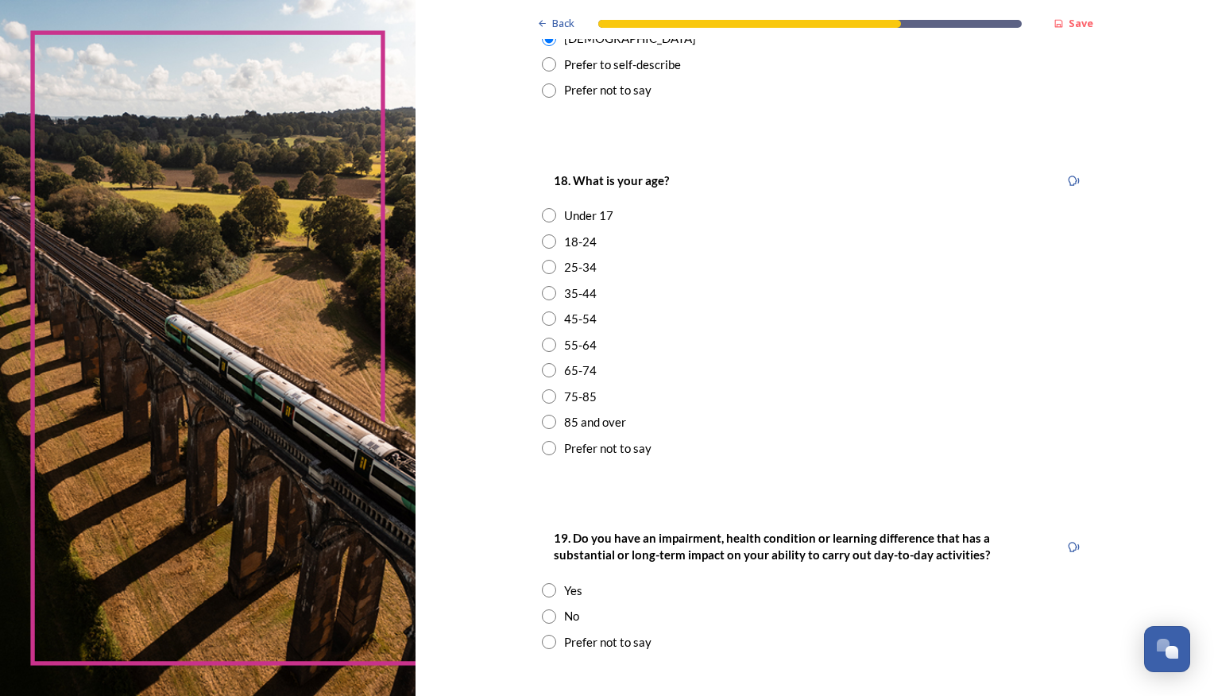
scroll to position [556, 0]
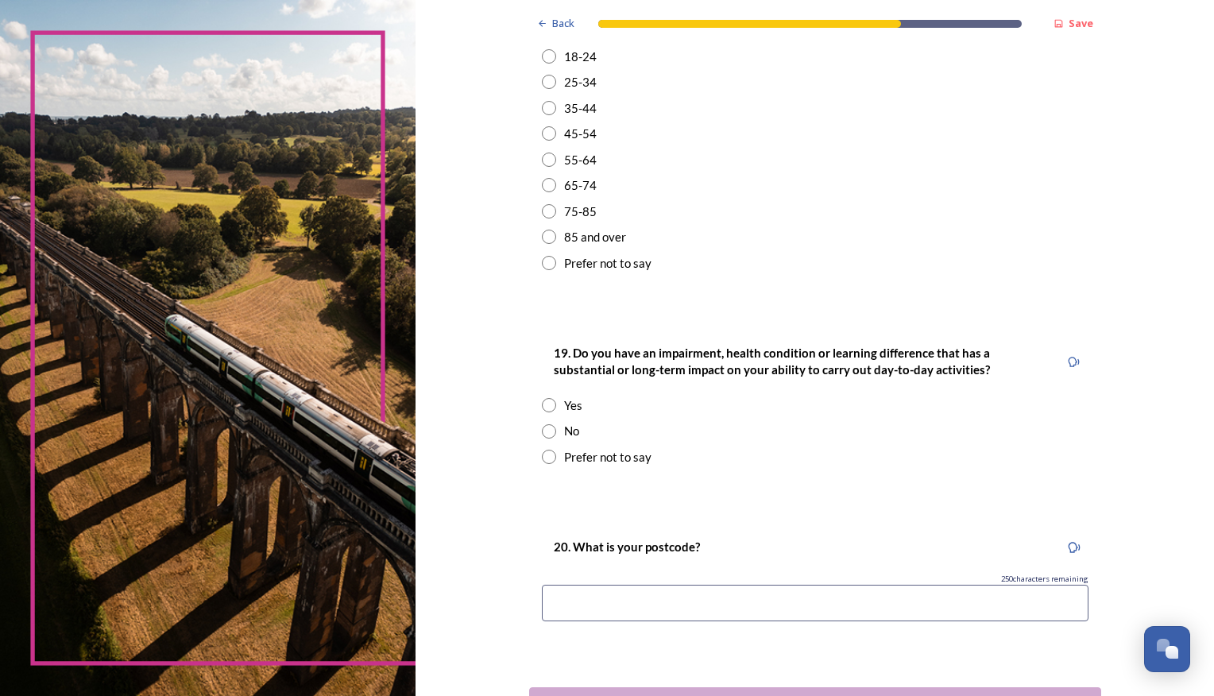
click at [551, 165] on div "55-64" at bounding box center [815, 160] width 547 height 18
radio input "true"
click at [552, 427] on div "No" at bounding box center [815, 431] width 547 height 18
radio input "true"
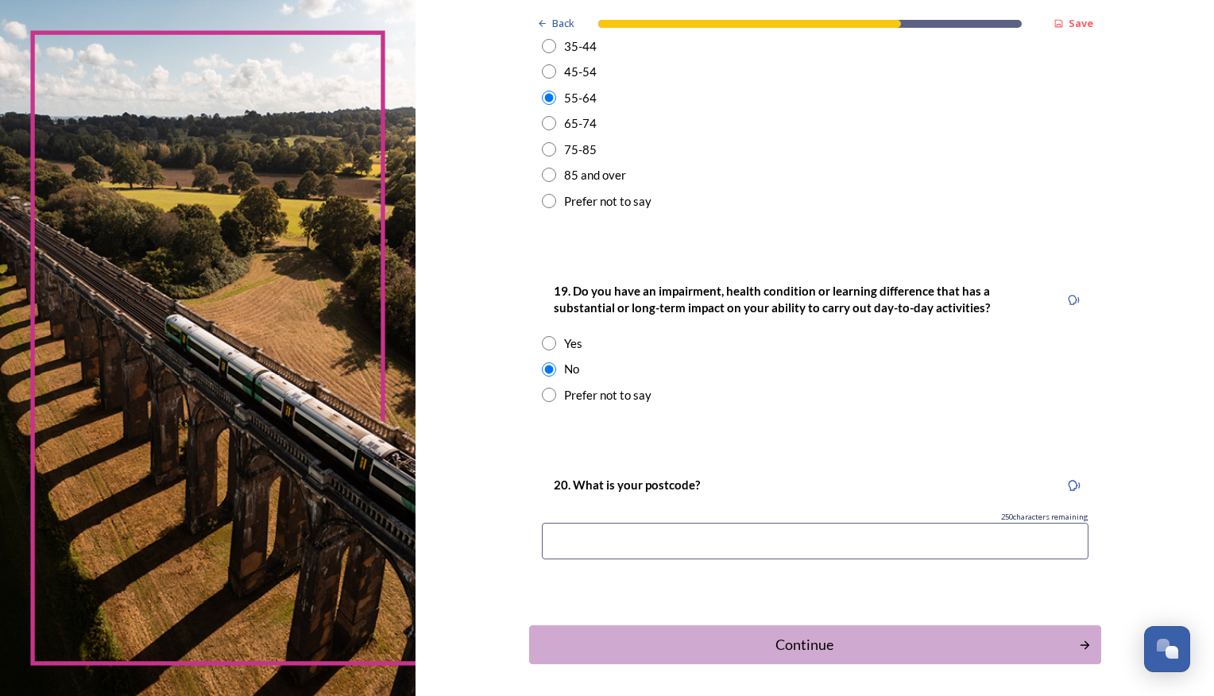
scroll to position [636, 0]
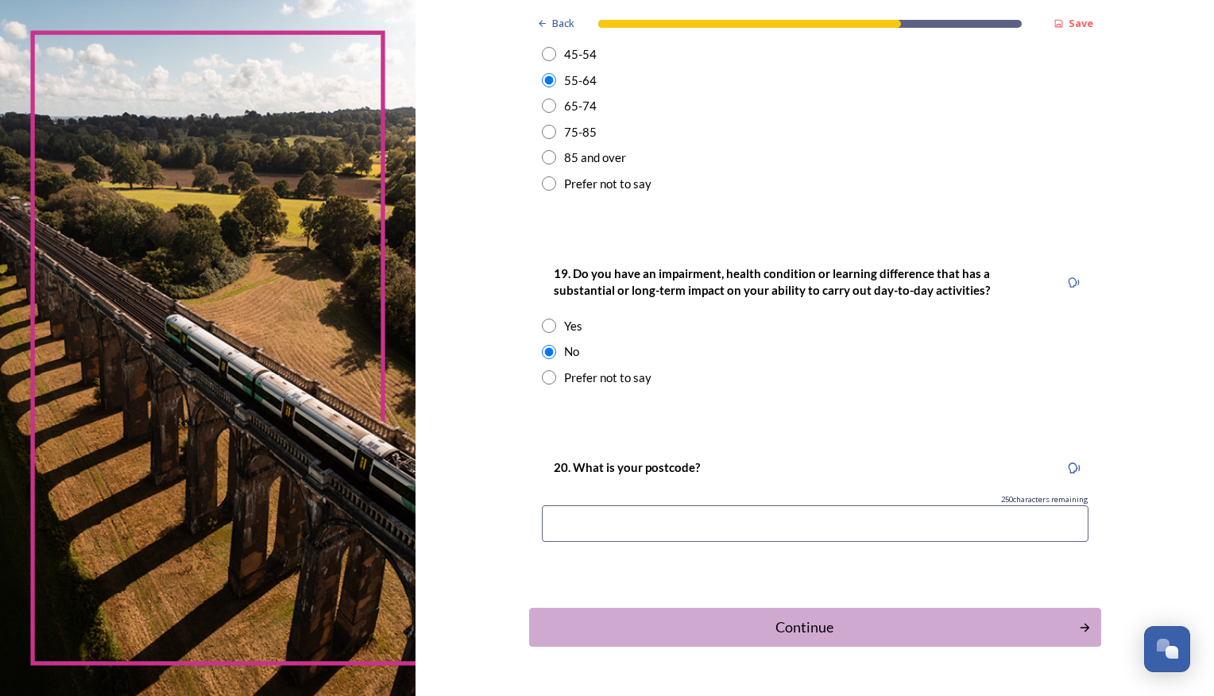
click at [748, 528] on input at bounding box center [815, 523] width 547 height 37
type input "PO18"
click at [862, 621] on div "Continue" at bounding box center [804, 627] width 538 height 21
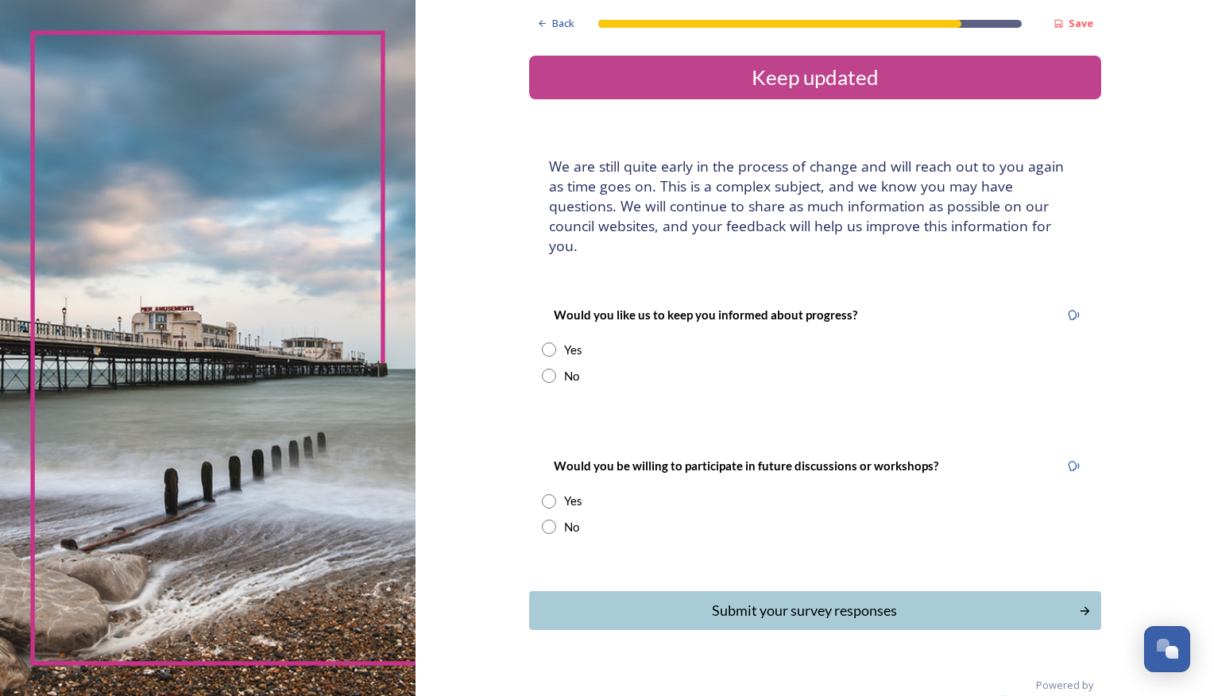
click at [548, 369] on input "radio" at bounding box center [549, 376] width 14 height 14
radio input "true"
click at [548, 343] on input "radio" at bounding box center [549, 350] width 14 height 14
radio input "true"
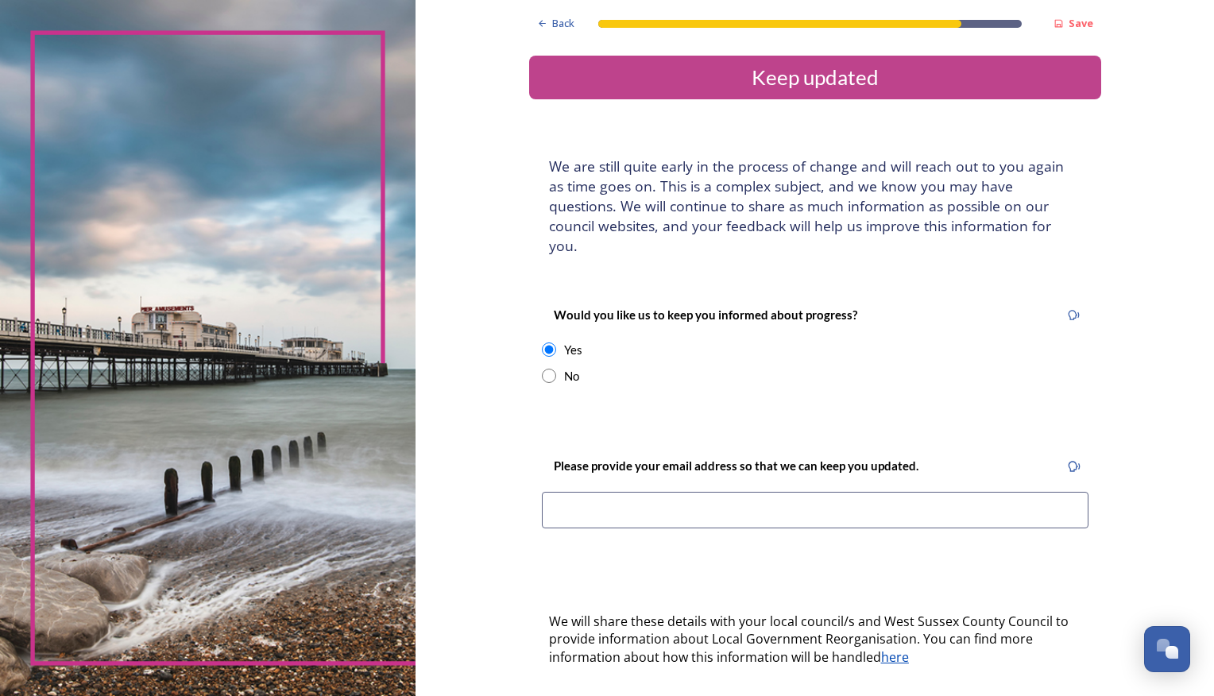
click at [542, 369] on input "radio" at bounding box center [549, 376] width 14 height 14
radio input "true"
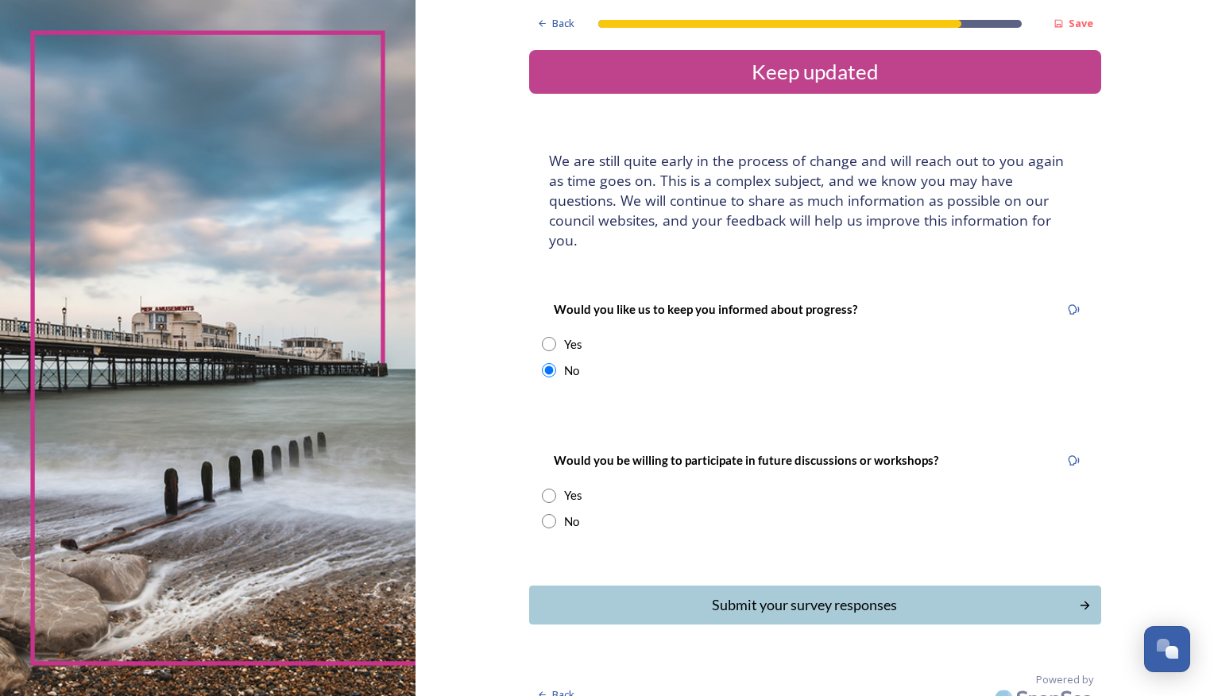
scroll to position [6, 0]
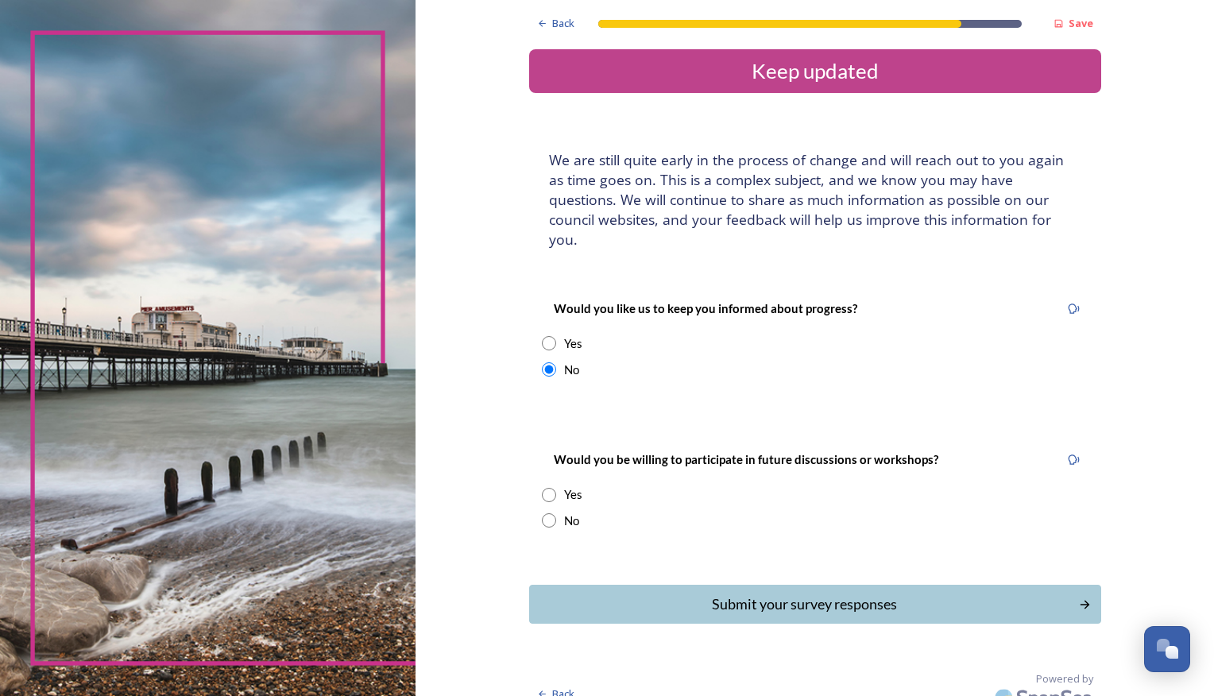
click at [555, 512] on div "No" at bounding box center [815, 521] width 547 height 18
radio input "true"
click at [888, 594] on div "Submit your survey responses" at bounding box center [804, 604] width 538 height 21
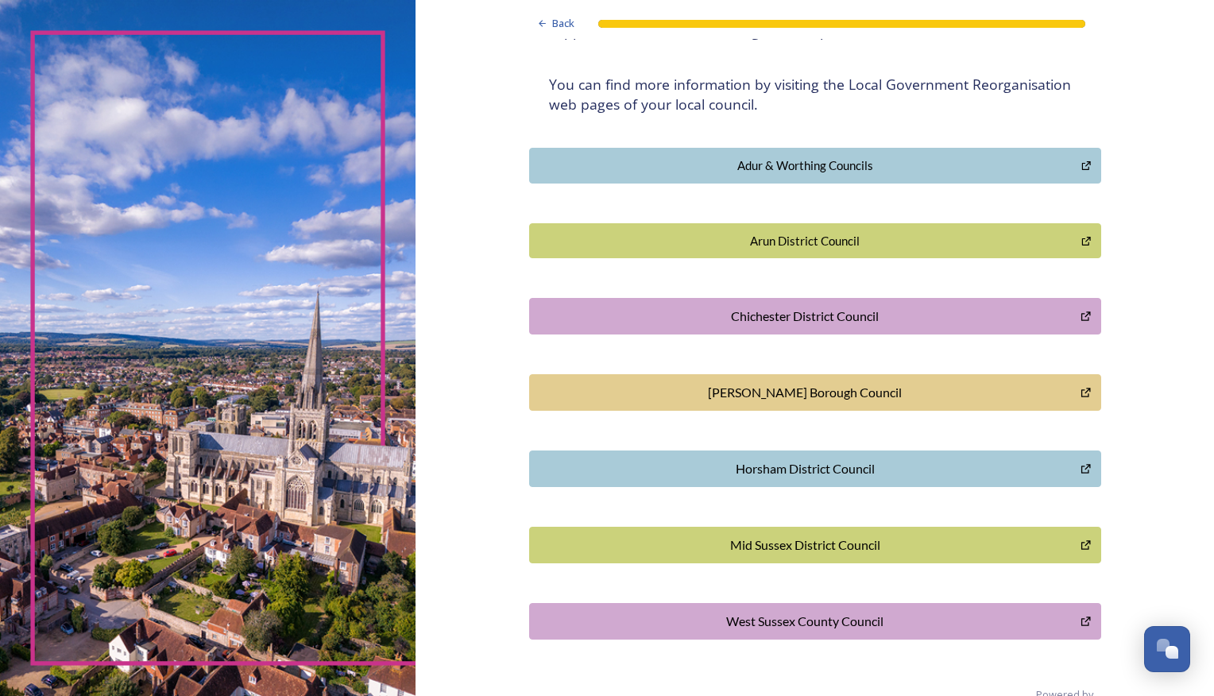
scroll to position [327, 0]
